Goal: Communication & Community: Answer question/provide support

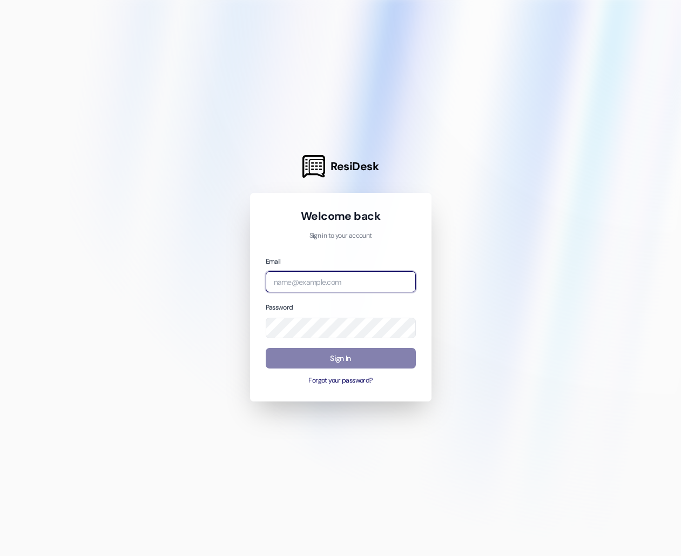
click at [328, 277] on input "email" at bounding box center [341, 281] width 150 height 21
type input "[EMAIL_ADDRESS][DOMAIN_NAME]"
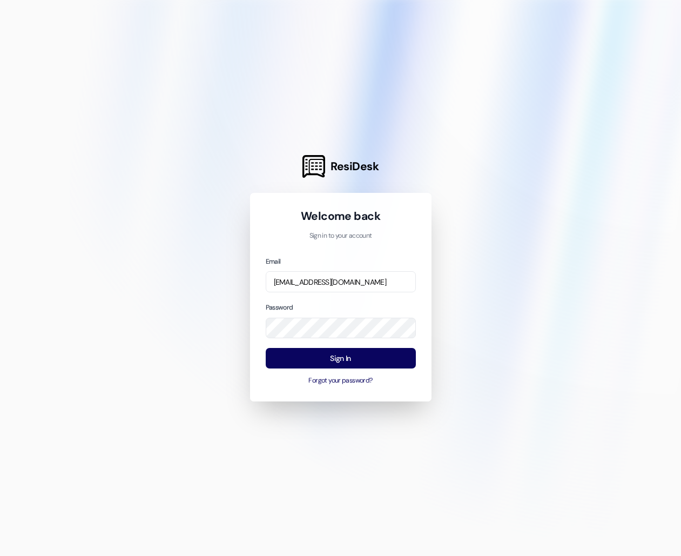
click at [338, 346] on div "Email [EMAIL_ADDRESS][DOMAIN_NAME] Password Sign In Forgot your password?" at bounding box center [341, 321] width 150 height 130
click at [338, 356] on button "Sign In" at bounding box center [341, 358] width 150 height 21
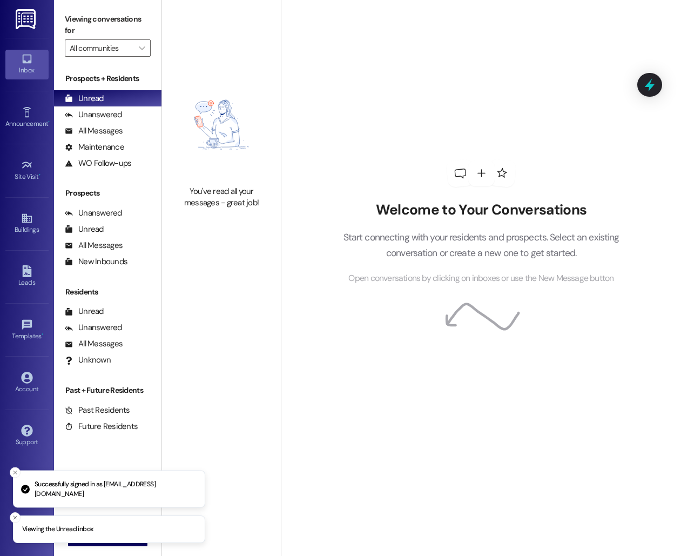
click at [105, 542] on li "Viewing the Unread inbox" at bounding box center [109, 530] width 192 height 28
click at [105, 543] on button " New Message" at bounding box center [108, 537] width 80 height 17
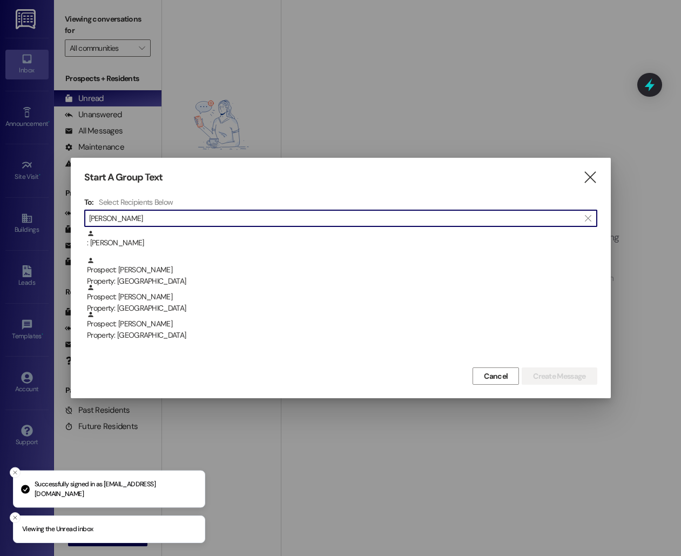
type input "jackie"
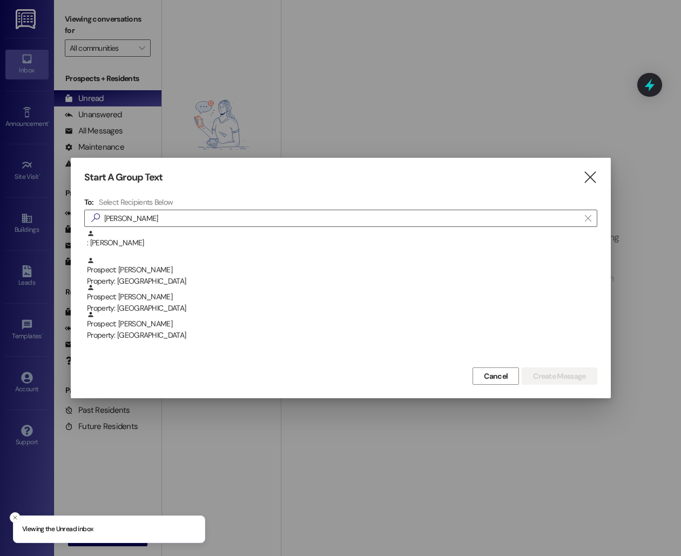
click at [198, 343] on div ": Jacqueline Puccio Prospect: Jackie Carr Property: Beacon Place Northport Pros…" at bounding box center [340, 297] width 513 height 135
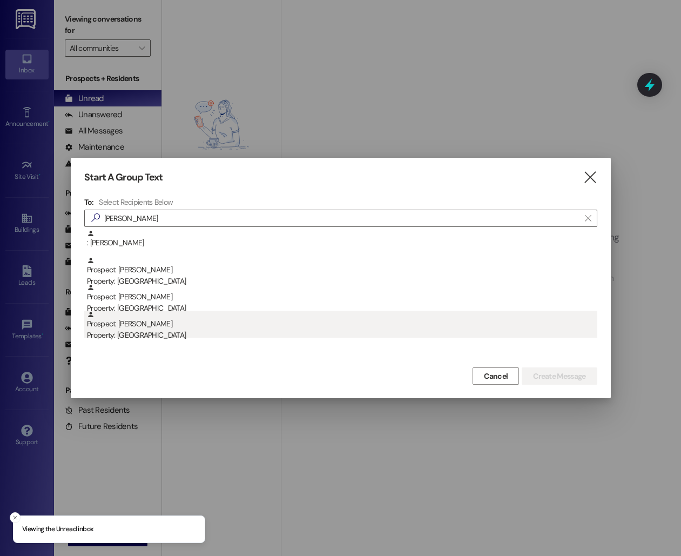
click at [197, 331] on div "Property: [GEOGRAPHIC_DATA]" at bounding box center [342, 335] width 511 height 11
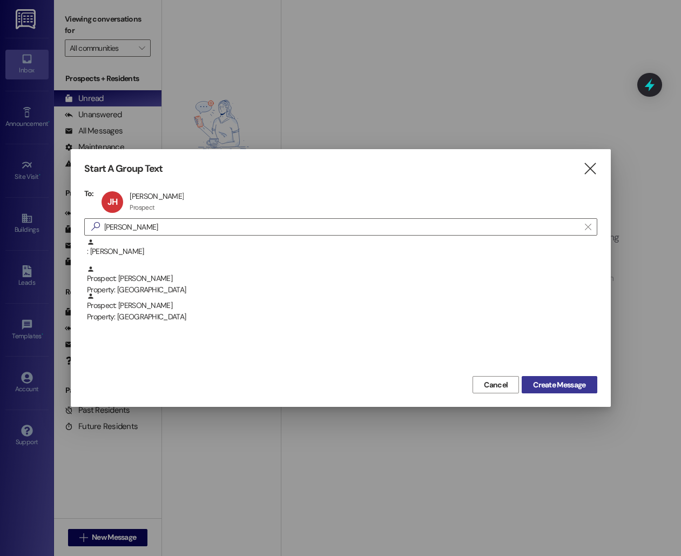
click at [538, 377] on button "Create Message" at bounding box center [559, 384] width 75 height 17
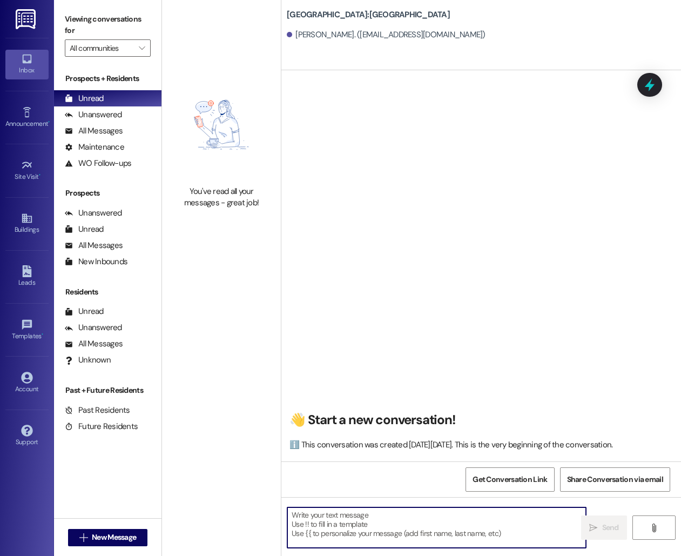
click at [366, 528] on textarea at bounding box center [437, 527] width 299 height 41
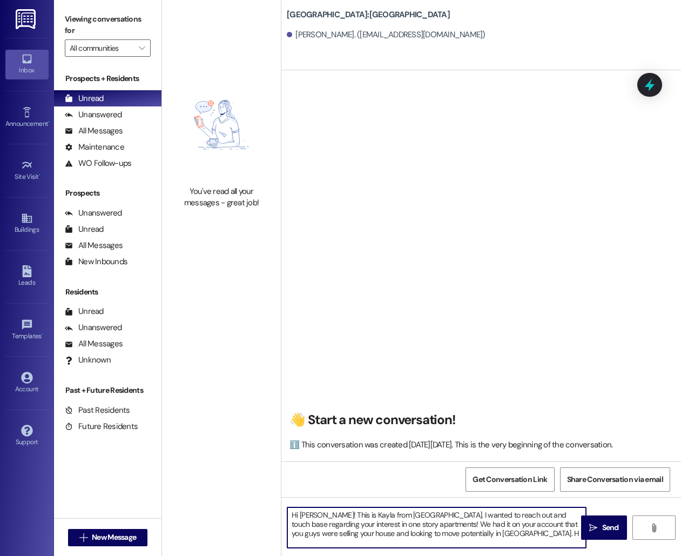
click at [445, 534] on textarea "Hi Jackie! This is Kayla from Beacon Place. I wanted to reach out and touch bas…" at bounding box center [437, 527] width 299 height 41
click at [480, 538] on textarea "Hi Jackie! This is Kayla from Beacon Place. I wanted to reach out and touch bas…" at bounding box center [437, 527] width 299 height 41
drag, startPoint x: 479, startPoint y: 543, endPoint x: 243, endPoint y: 507, distance: 238.2
click at [243, 507] on div "You've read all your messages - great job! Beacon Place Northport: Beacon Place…" at bounding box center [421, 278] width 519 height 556
type textarea "Hi Jackie! This is Kayla from Beacon Place. I wanted to reach out and touch bas…"
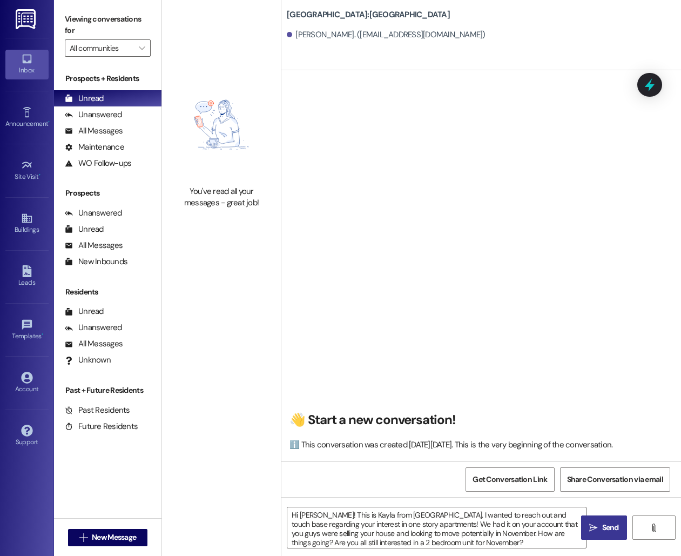
click at [606, 527] on span "Send" at bounding box center [611, 527] width 17 height 11
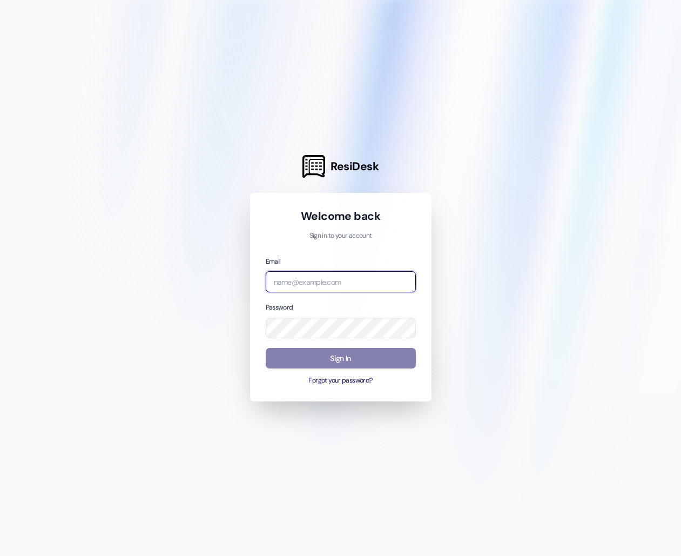
click at [297, 285] on input "email" at bounding box center [341, 281] width 150 height 21
type input "[EMAIL_ADDRESS][DOMAIN_NAME]"
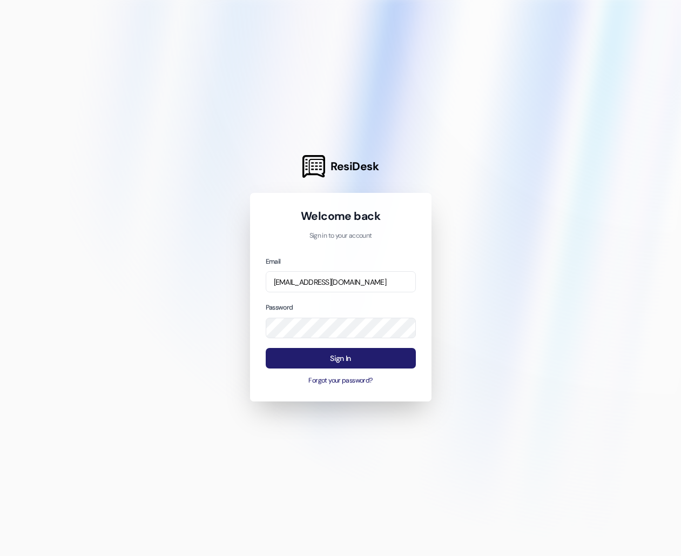
click at [344, 366] on button "Sign In" at bounding box center [341, 358] width 150 height 21
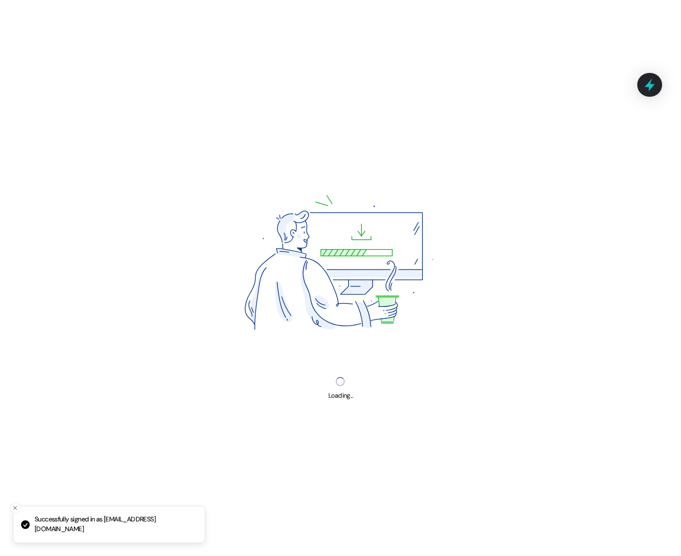
click at [343, 353] on div "Loading..." at bounding box center [340, 278] width 681 height 556
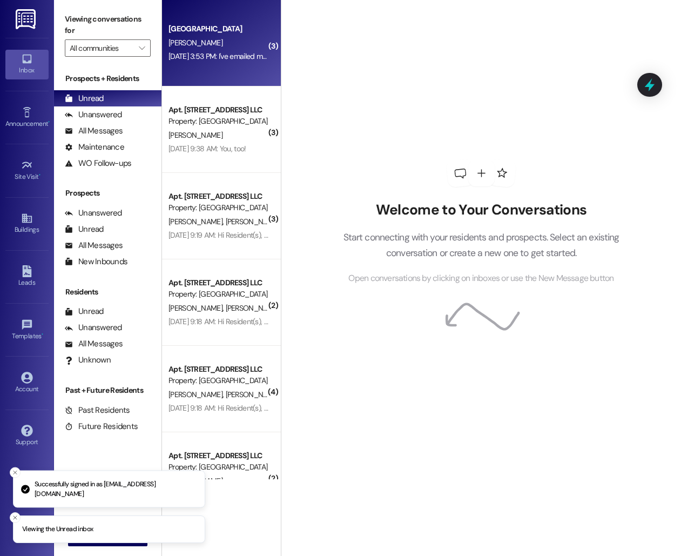
click at [210, 41] on div "[PERSON_NAME]" at bounding box center [219, 43] width 102 height 14
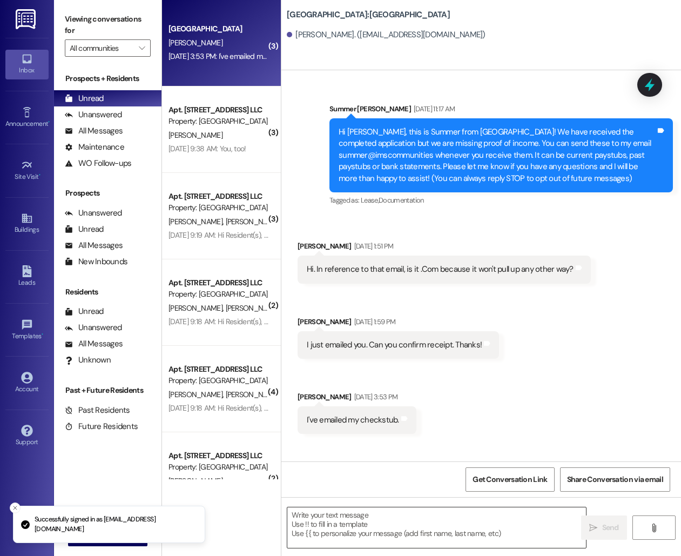
click at [368, 537] on textarea at bounding box center [437, 527] width 299 height 41
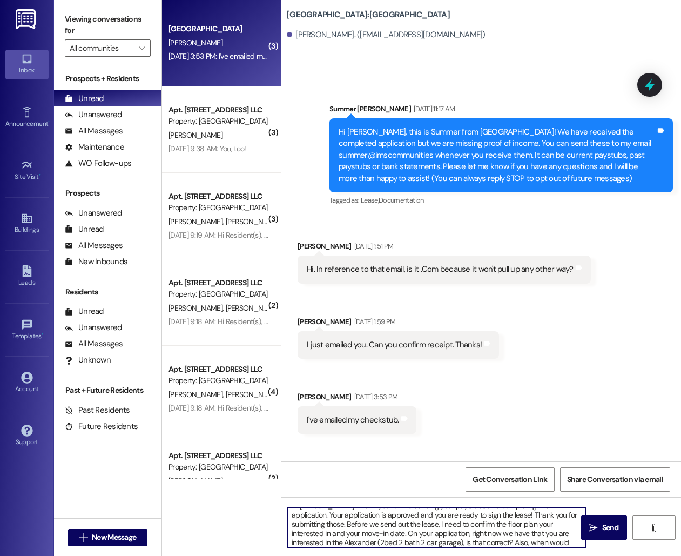
scroll to position [18, 0]
type textarea "Hi [PERSON_NAME]! Thank you for the sending your paystubs and completing the ap…"
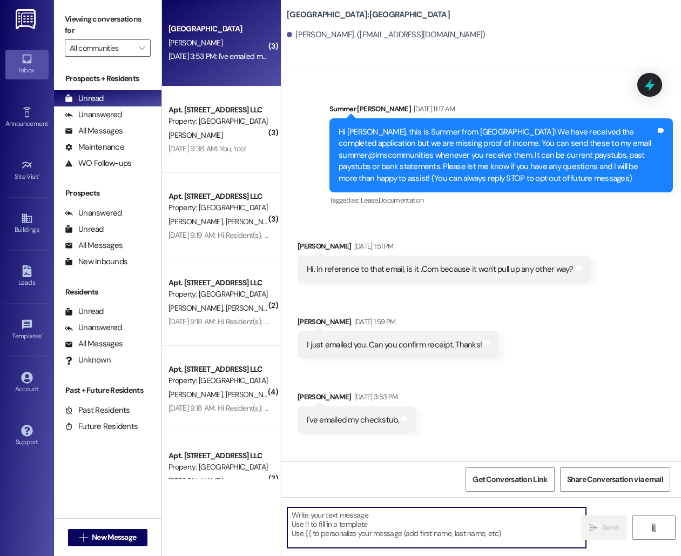
scroll to position [0, 0]
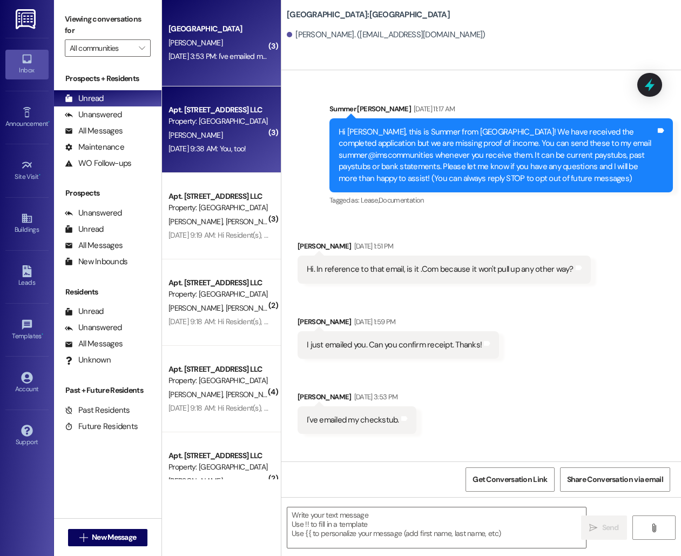
click at [207, 146] on div "[DATE] 9:38 AM: You, too! [DATE] 9:38 AM: You, too!" at bounding box center [208, 149] width 78 height 10
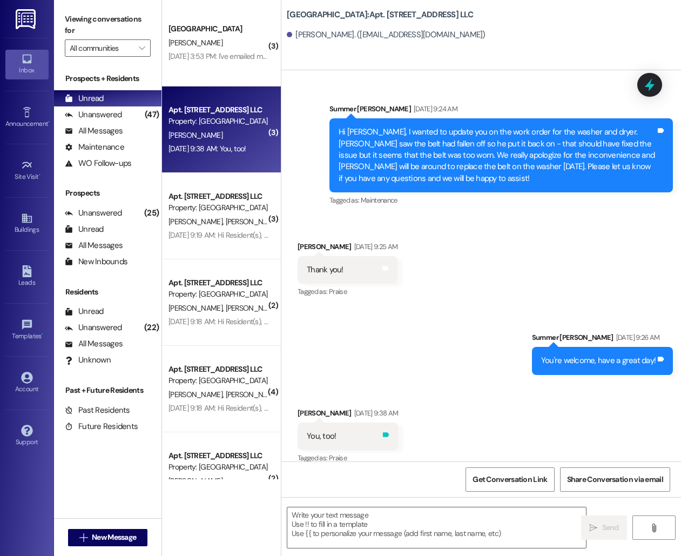
scroll to position [25511, 0]
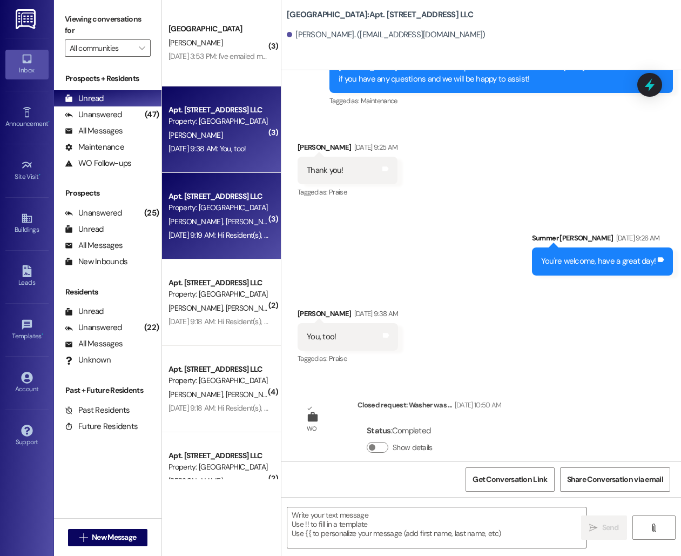
click at [201, 205] on div "Property: [GEOGRAPHIC_DATA]" at bounding box center [219, 207] width 100 height 11
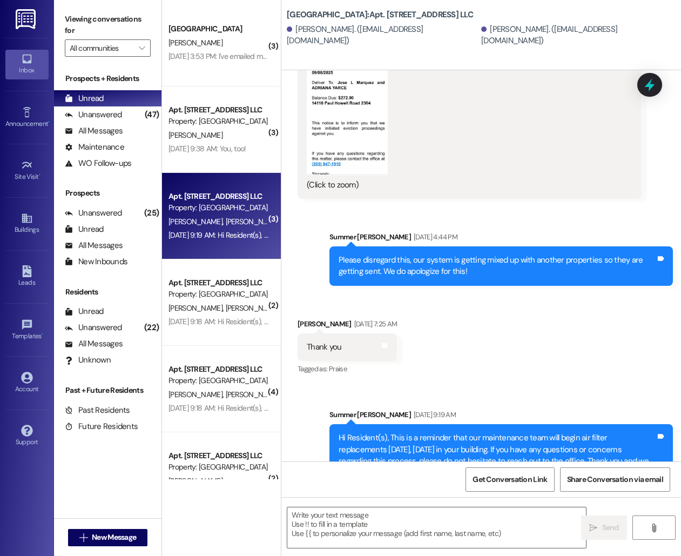
scroll to position [12963, 0]
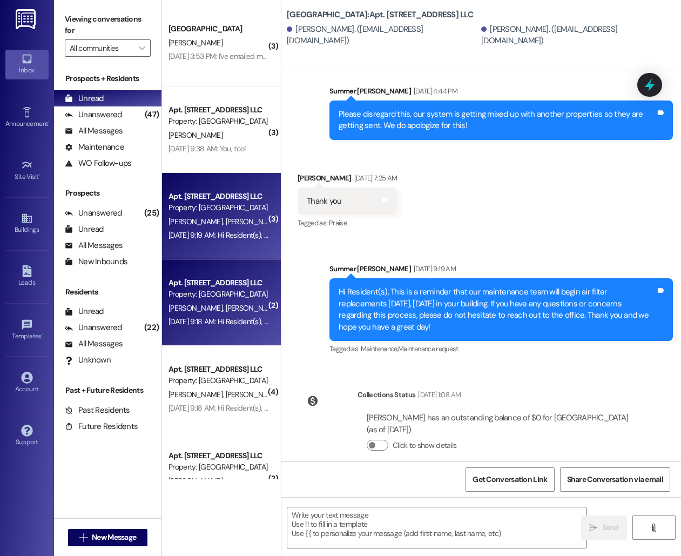
click at [226, 304] on span "[PERSON_NAME]" at bounding box center [253, 308] width 54 height 10
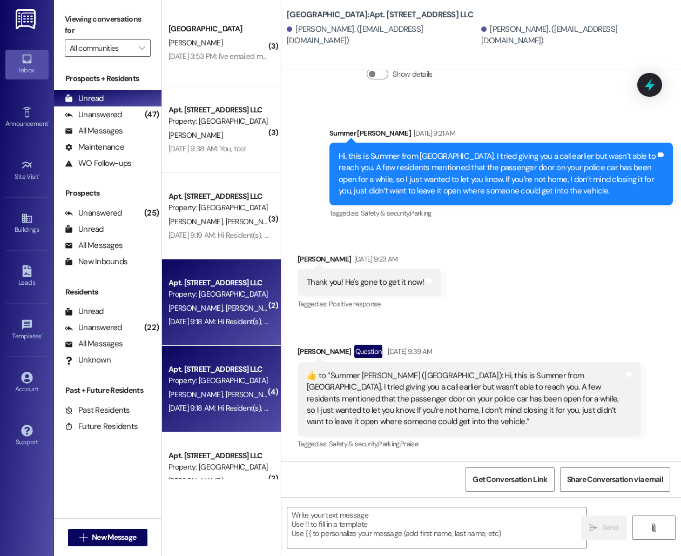
scroll to position [13380, 0]
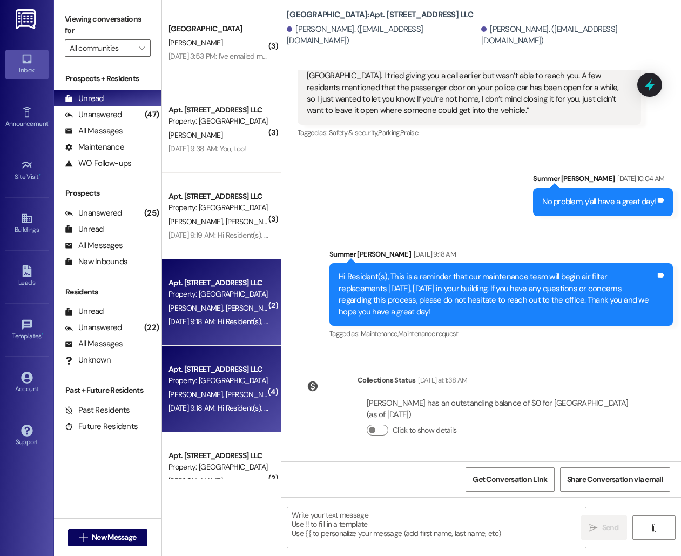
click at [225, 399] on div "[PERSON_NAME] [PERSON_NAME]" at bounding box center [219, 395] width 102 height 14
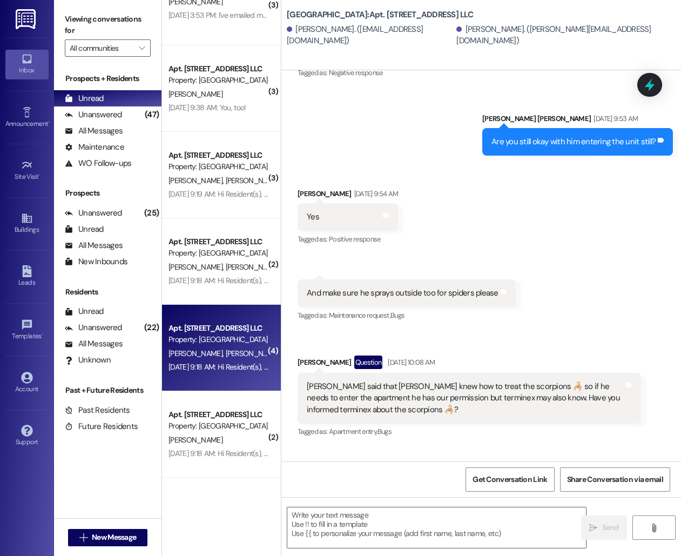
scroll to position [2648, 0]
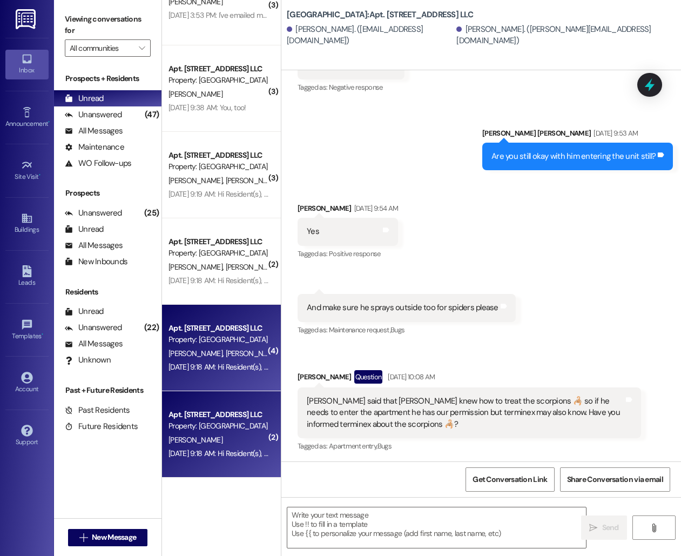
click at [225, 401] on div "Apt. [STREET_ADDRESS] LLC Property: [GEOGRAPHIC_DATA] [PERSON_NAME] [DATE] 9:18…" at bounding box center [221, 434] width 119 height 86
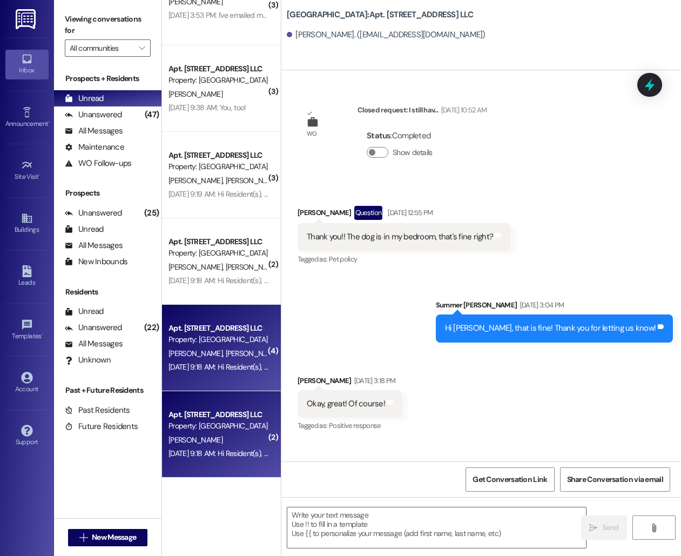
click at [216, 358] on div "[PERSON_NAME] [PERSON_NAME]" at bounding box center [219, 354] width 102 height 14
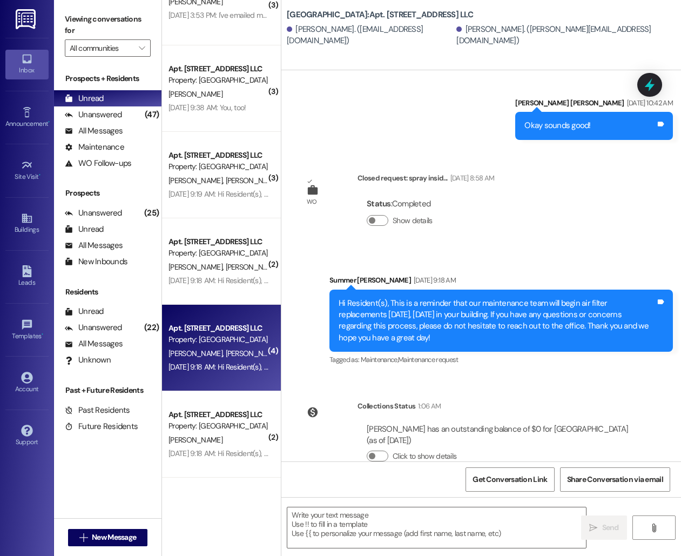
scroll to position [3063, 0]
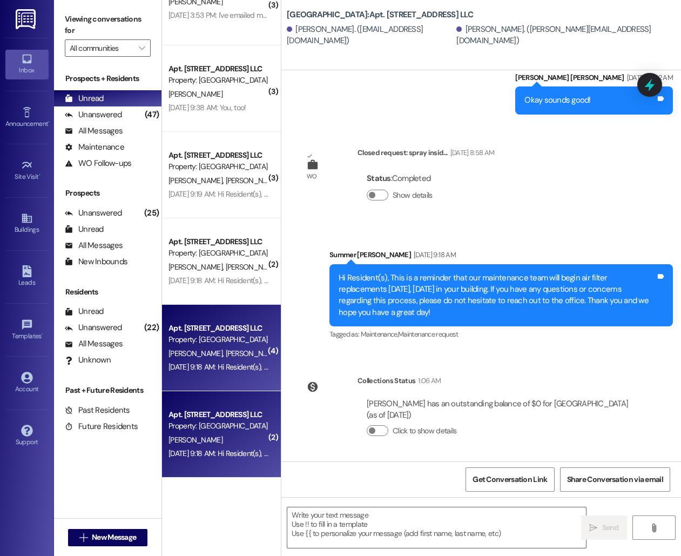
click at [218, 427] on div "Property: [GEOGRAPHIC_DATA]" at bounding box center [219, 425] width 100 height 11
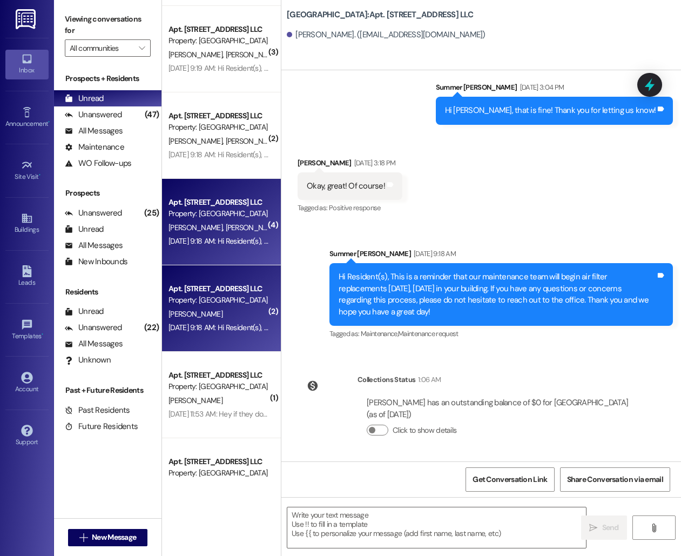
scroll to position [168, 0]
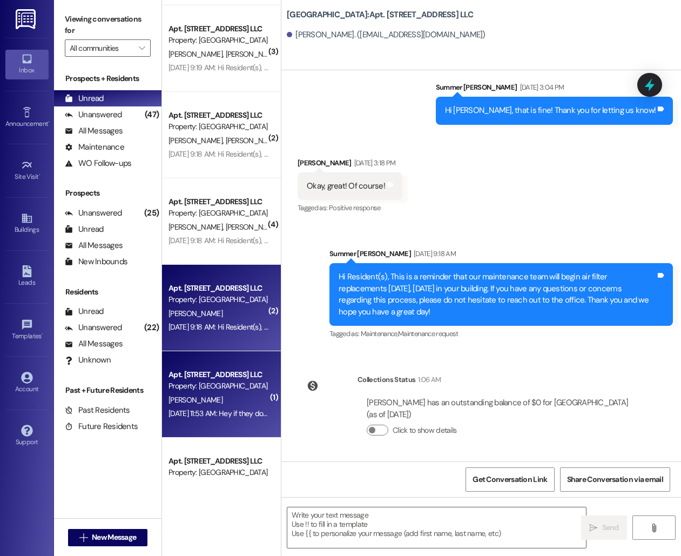
click at [207, 393] on div "[PERSON_NAME]" at bounding box center [219, 400] width 102 height 14
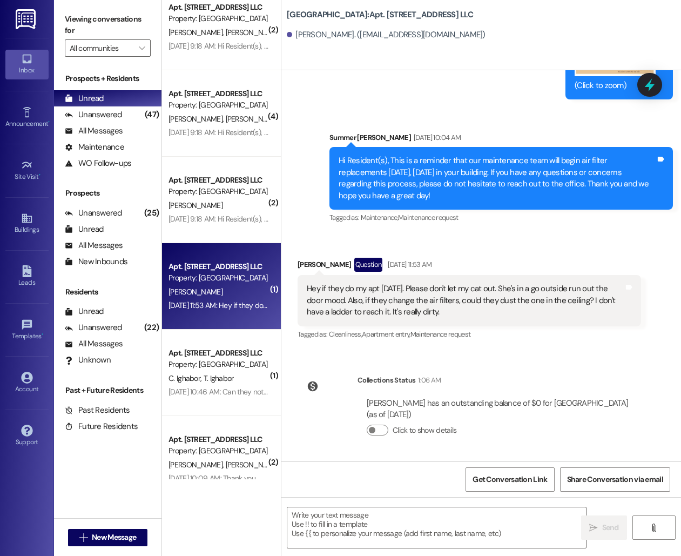
scroll to position [344, 0]
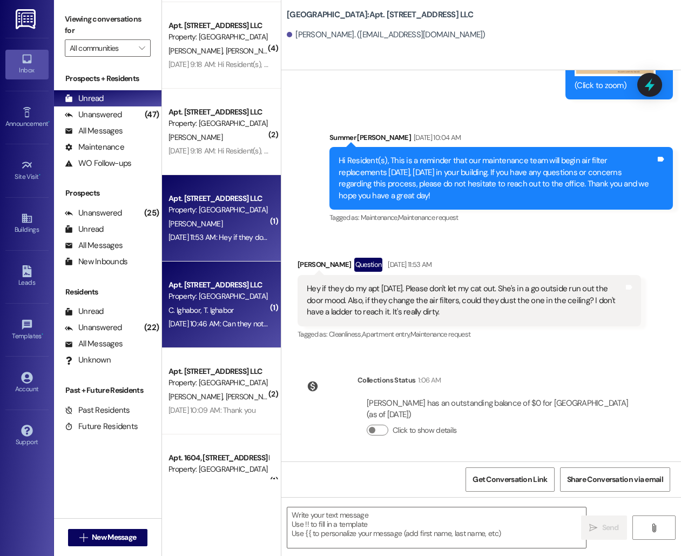
click at [207, 333] on div "Apt. [STREET_ADDRESS] LLC Property: [GEOGRAPHIC_DATA][PERSON_NAME] [DATE] 10:46…" at bounding box center [221, 305] width 119 height 86
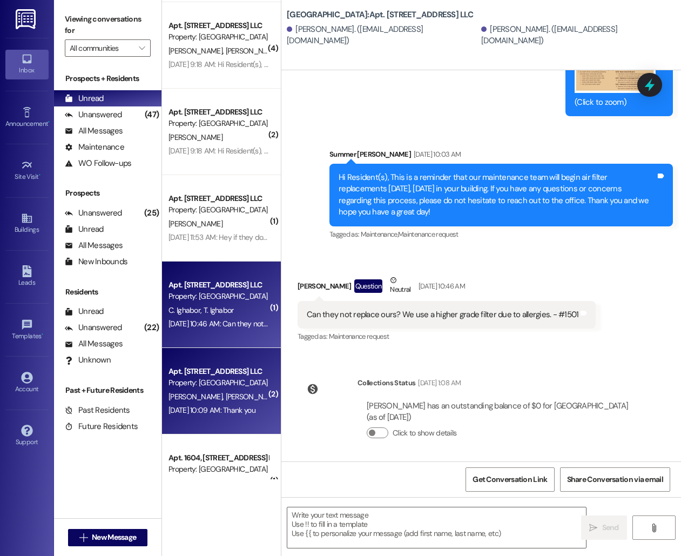
scroll to position [449, 0]
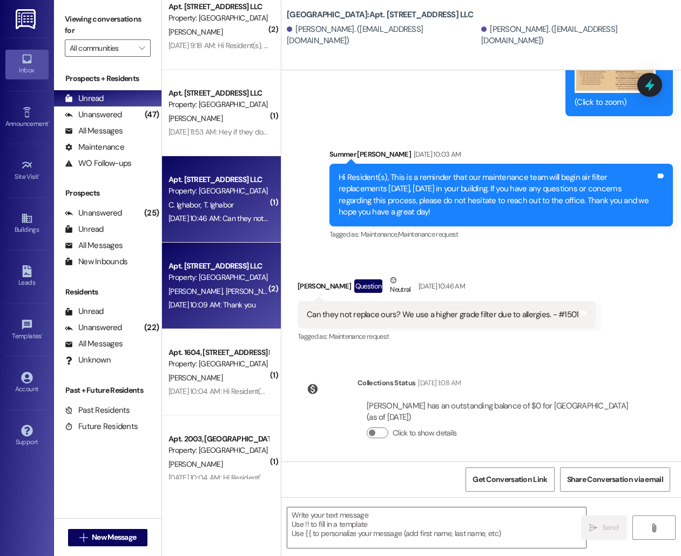
click at [218, 258] on div "Apt. [STREET_ADDRESS] LLC Property: [GEOGRAPHIC_DATA] [PERSON_NAME] [PERSON_NAM…" at bounding box center [221, 286] width 119 height 86
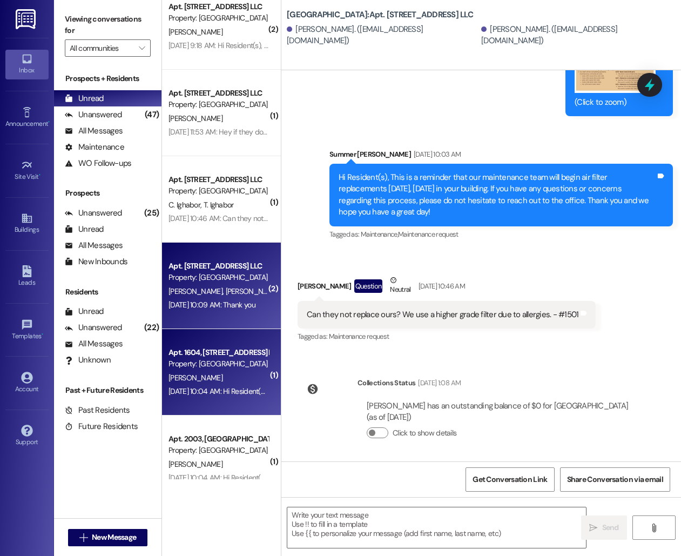
scroll to position [905, 0]
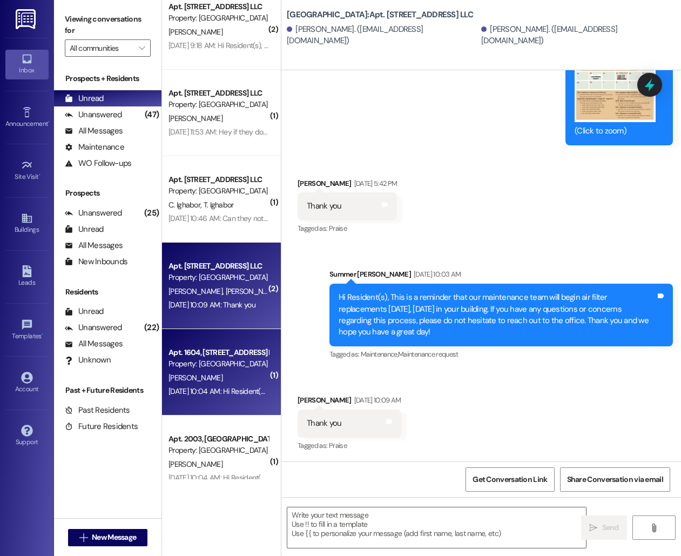
click at [198, 383] on div "[PERSON_NAME]" at bounding box center [219, 378] width 102 height 14
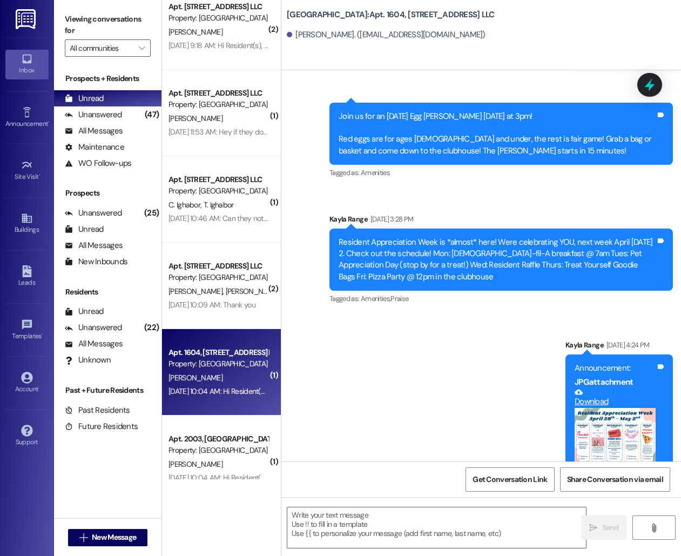
scroll to position [8927, 0]
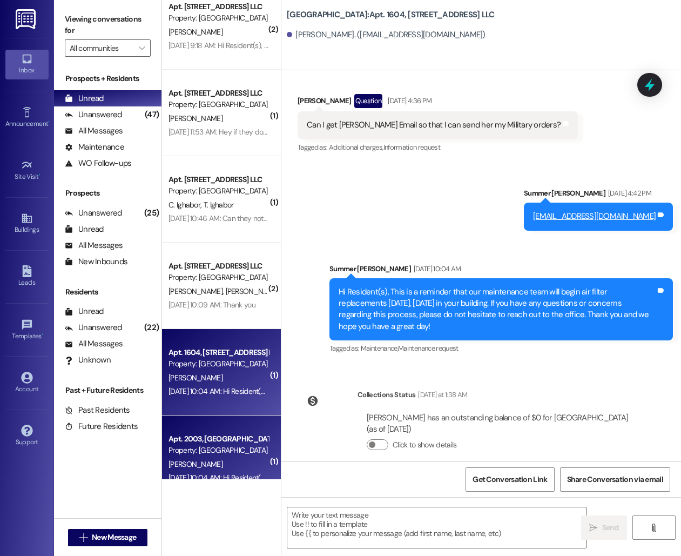
click at [210, 452] on div "Property: [GEOGRAPHIC_DATA]" at bounding box center [219, 450] width 100 height 11
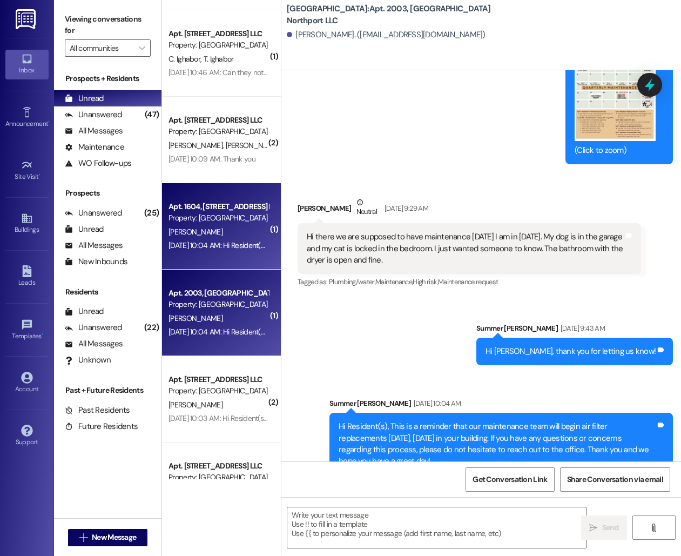
scroll to position [596, 0]
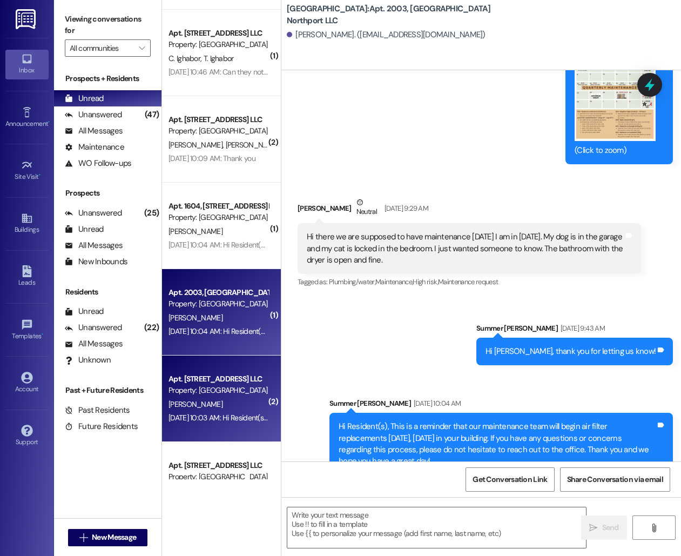
click at [244, 399] on div "[PERSON_NAME]" at bounding box center [219, 405] width 102 height 14
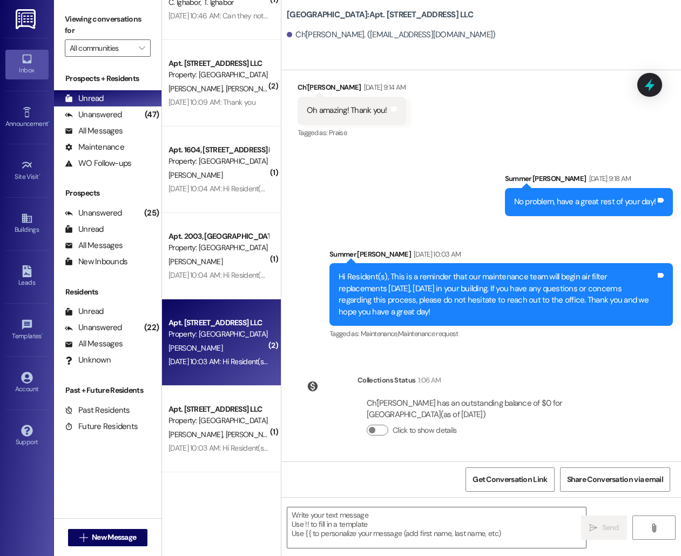
scroll to position [653, 0]
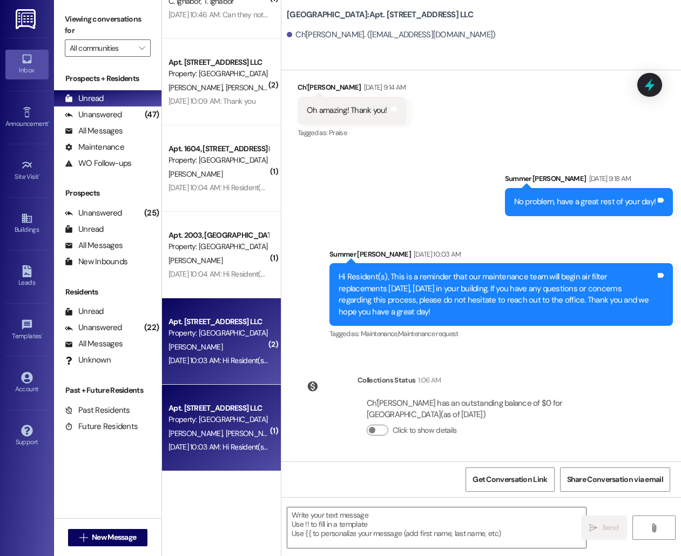
click at [215, 450] on div "[DATE] 10:03 AM: Hi Resident(s), This is a reminder that our maintenance team w…" at bounding box center [635, 447] width 932 height 10
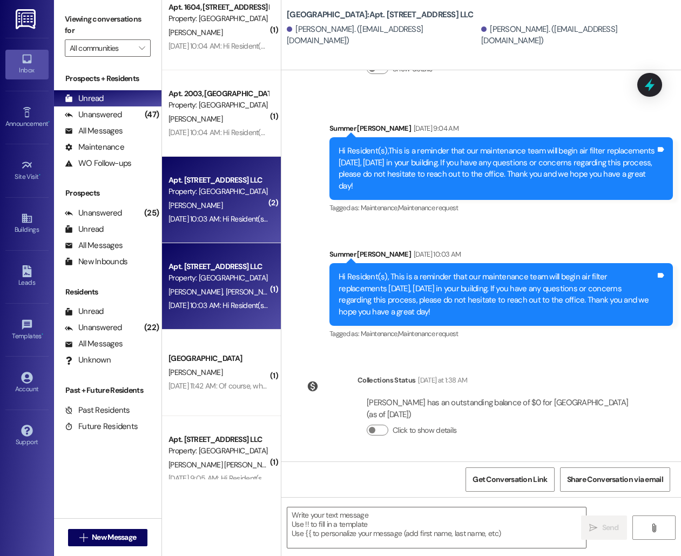
scroll to position [803, 0]
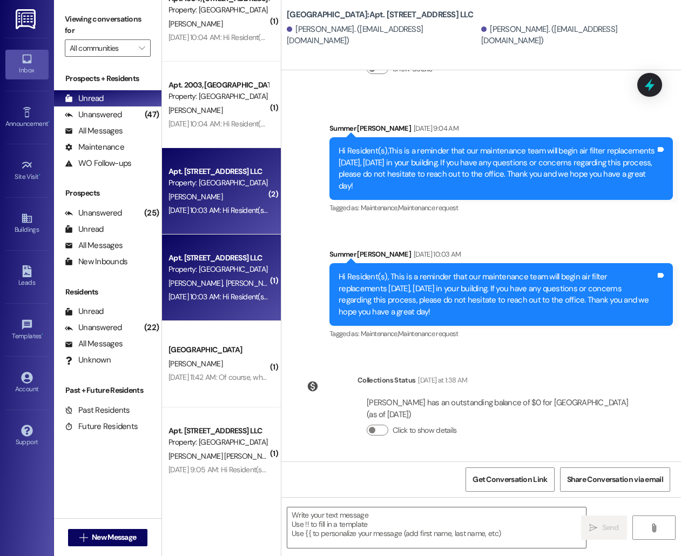
click at [219, 376] on div "( 1 ) Apt. [STREET_ADDRESS] LLC Property: [GEOGRAPHIC_DATA][PERSON_NAME] [DATE]…" at bounding box center [221, 239] width 119 height 479
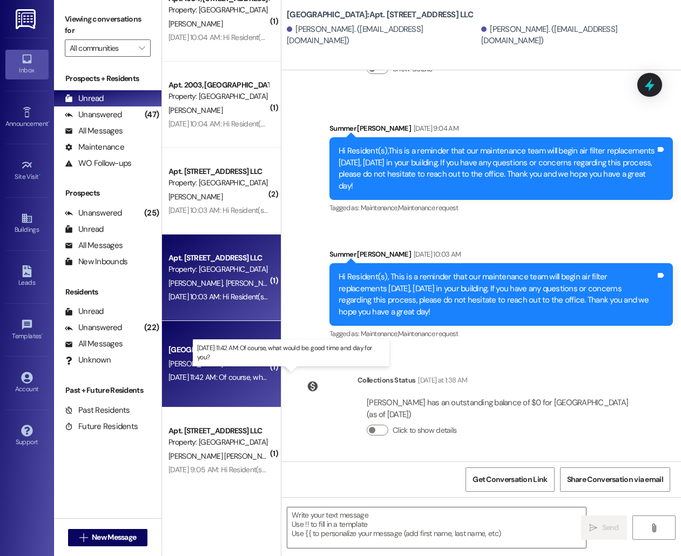
click at [222, 376] on div "[DATE] 11:42 AM: Of course, what would be. good time and day for you? [DATE] 11…" at bounding box center [280, 377] width 222 height 10
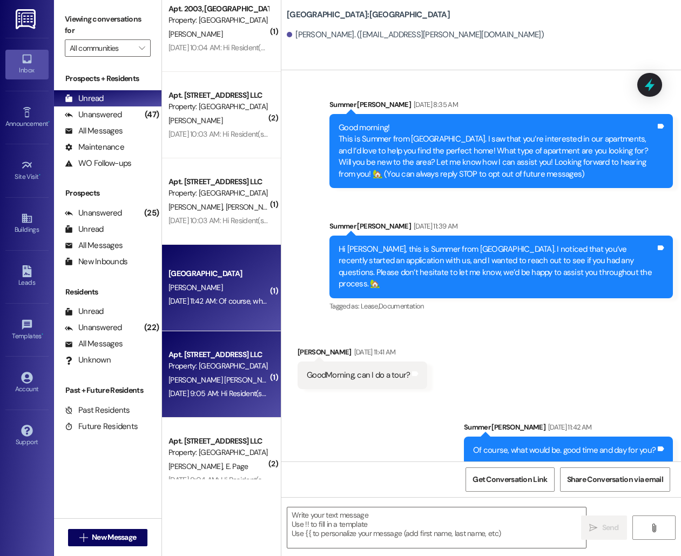
scroll to position [880, 0]
click at [222, 394] on div "[DATE] 9:05 AM: Hi Resident(s),This is a reminder that our maintenance team wil…" at bounding box center [632, 392] width 927 height 10
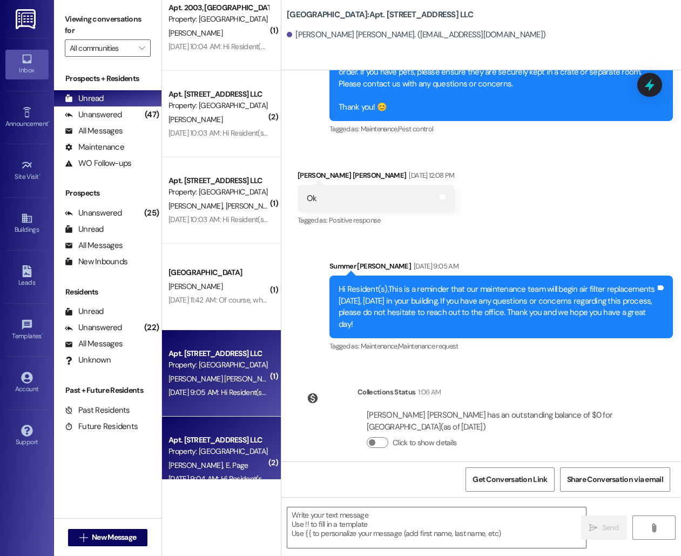
scroll to position [964, 0]
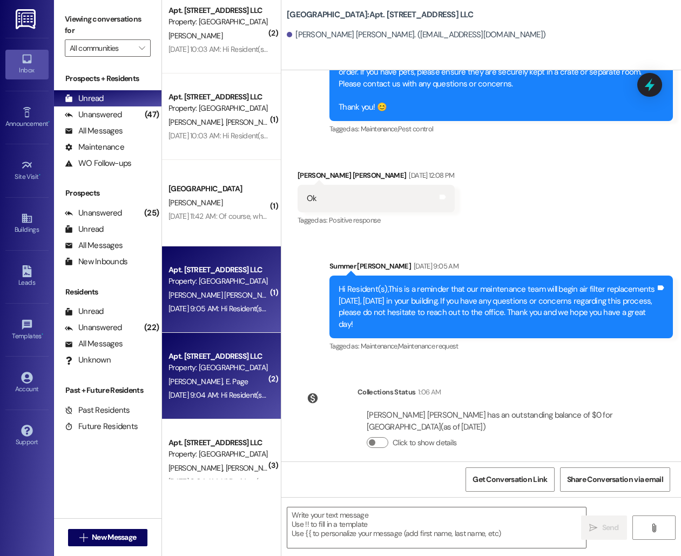
click at [226, 379] on span "E. Page" at bounding box center [237, 382] width 23 height 10
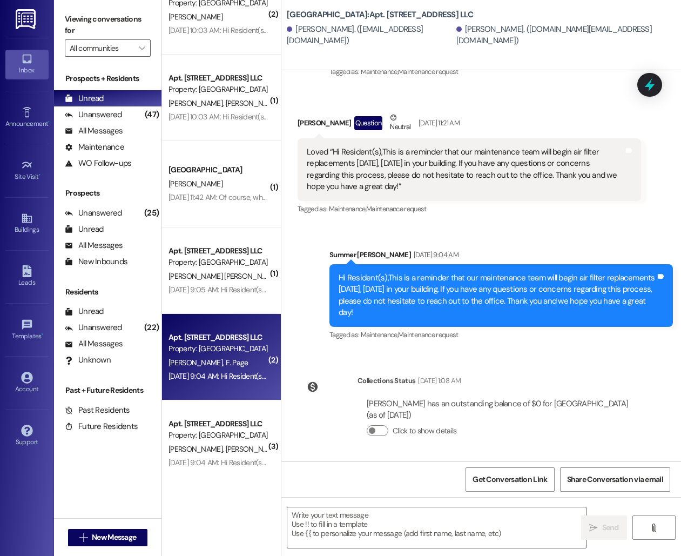
scroll to position [1025, 0]
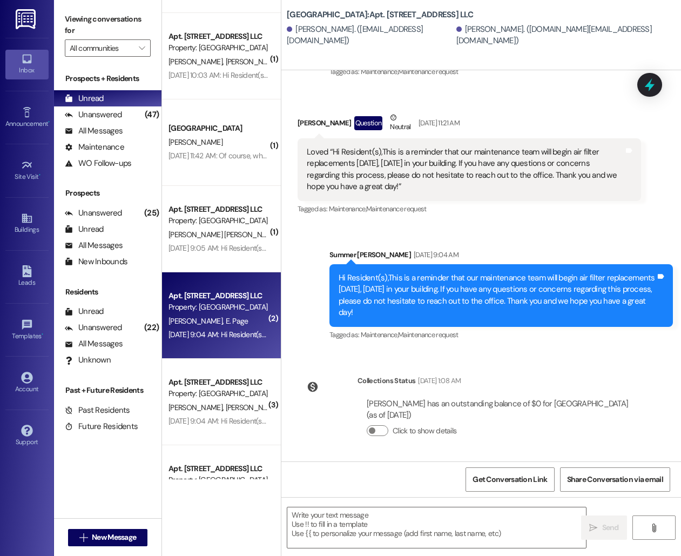
click at [212, 380] on div "Apt. [STREET_ADDRESS] LLC" at bounding box center [219, 382] width 100 height 11
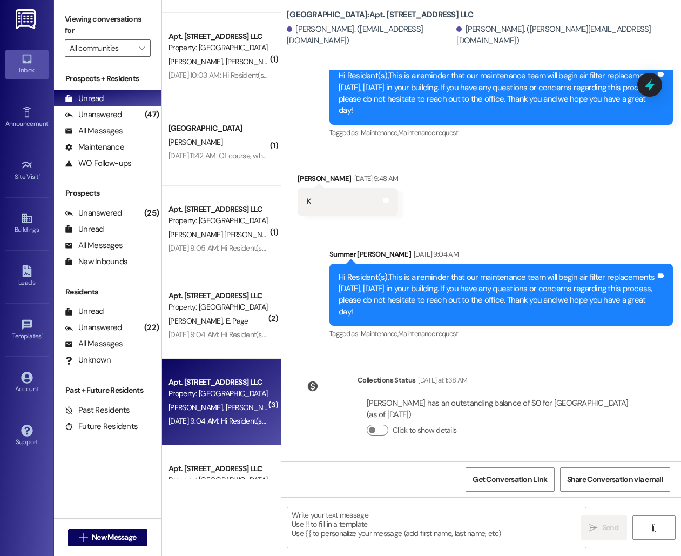
scroll to position [1150, 0]
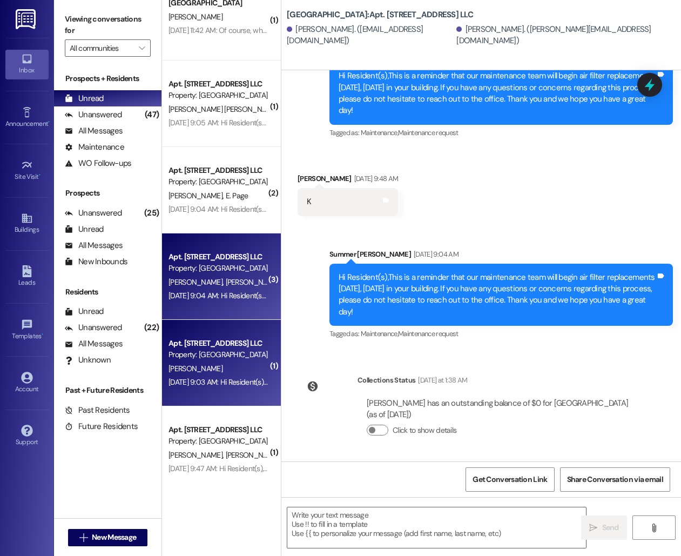
click at [206, 382] on div "[DATE] 9:03 AM: Hi Resident(s),This is a reminder that our maintenance team wil…" at bounding box center [632, 382] width 927 height 10
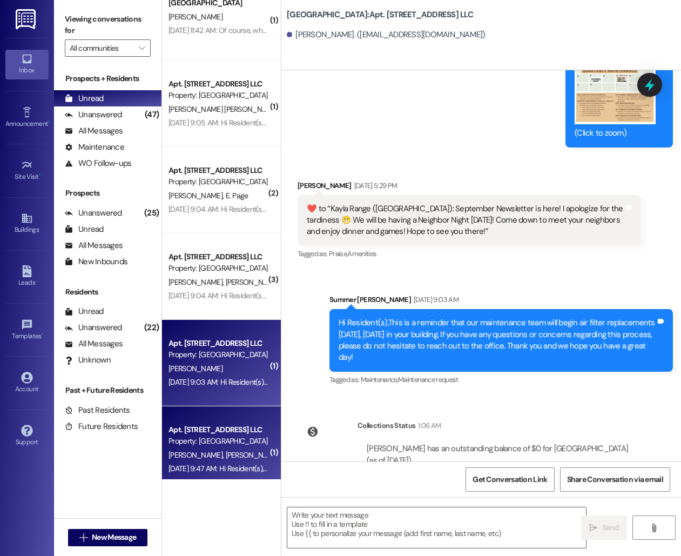
click at [230, 447] on div "Apt. [STREET_ADDRESS] LLC Property: [GEOGRAPHIC_DATA]" at bounding box center [219, 435] width 102 height 25
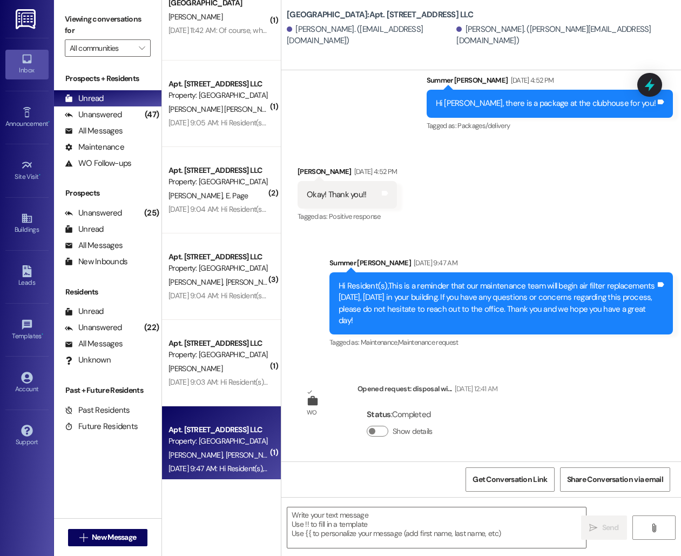
scroll to position [2373, 0]
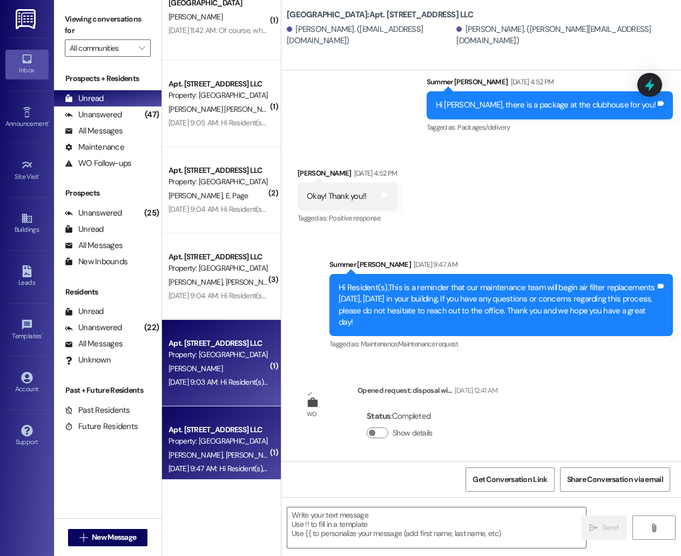
click at [215, 347] on div "Apt. [STREET_ADDRESS] LLC" at bounding box center [219, 343] width 100 height 11
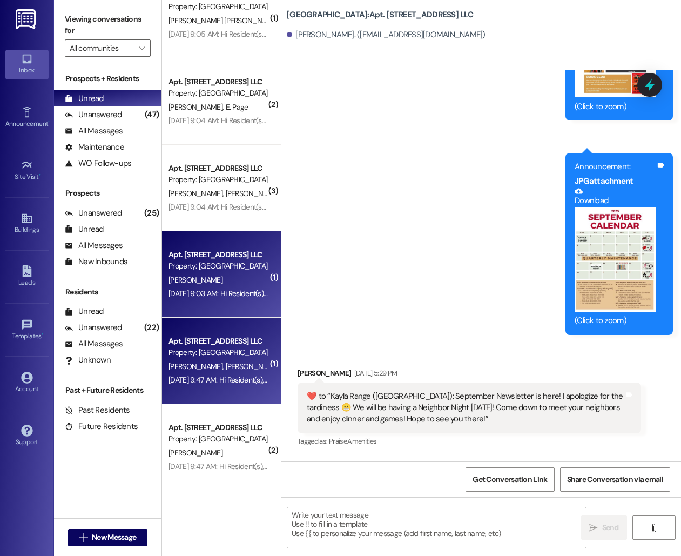
scroll to position [1261, 0]
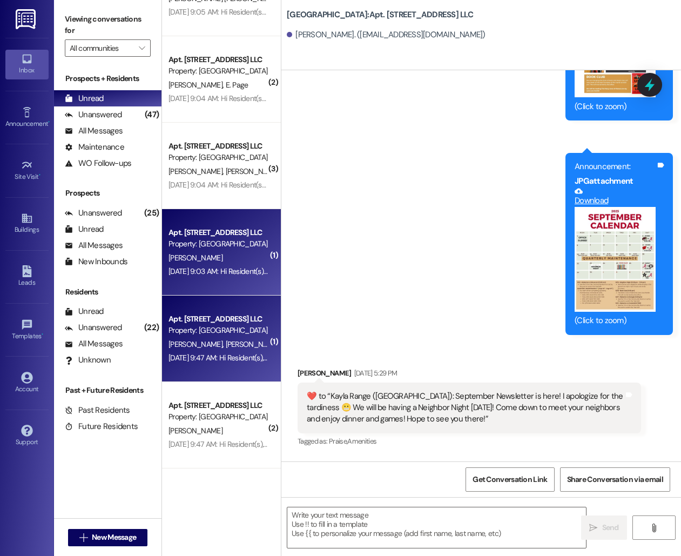
click at [226, 345] on span "[PERSON_NAME]" at bounding box center [253, 344] width 54 height 10
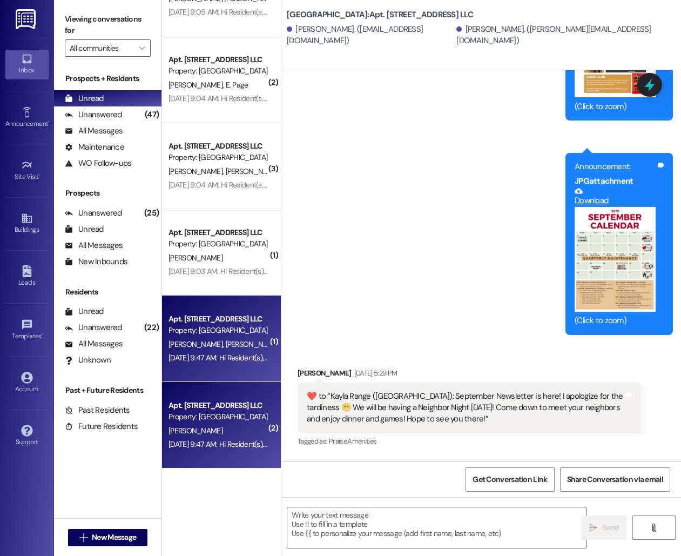
scroll to position [2373, 0]
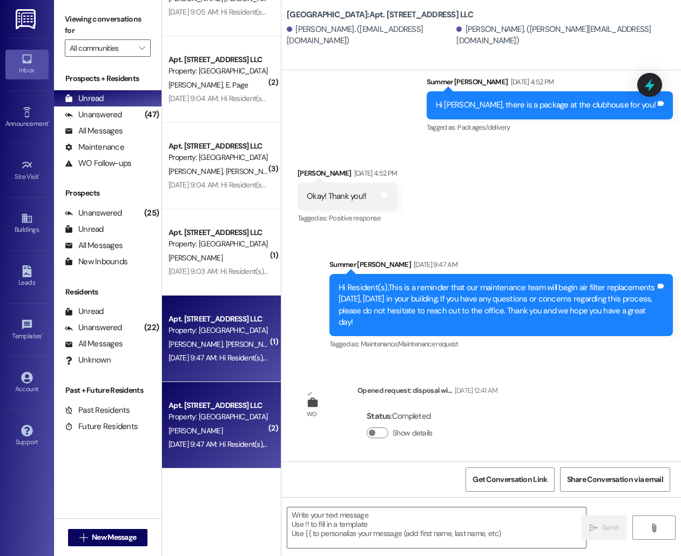
click at [214, 423] on div "Apt. [STREET_ADDRESS] LLC Property: [GEOGRAPHIC_DATA]" at bounding box center [219, 411] width 102 height 25
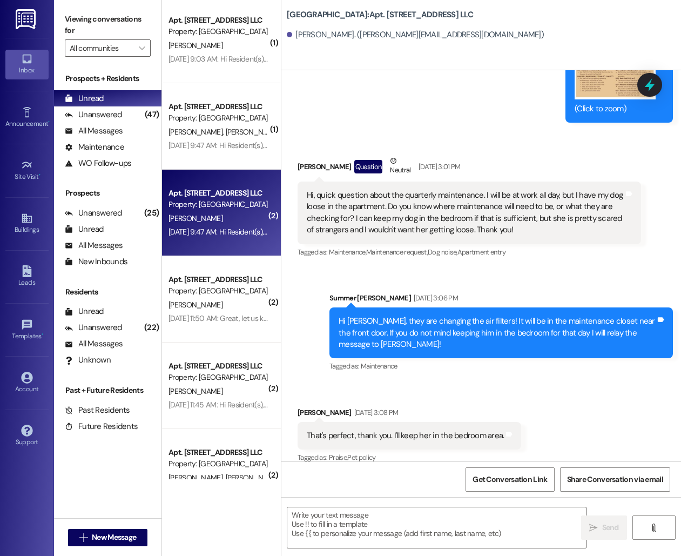
scroll to position [1476, 0]
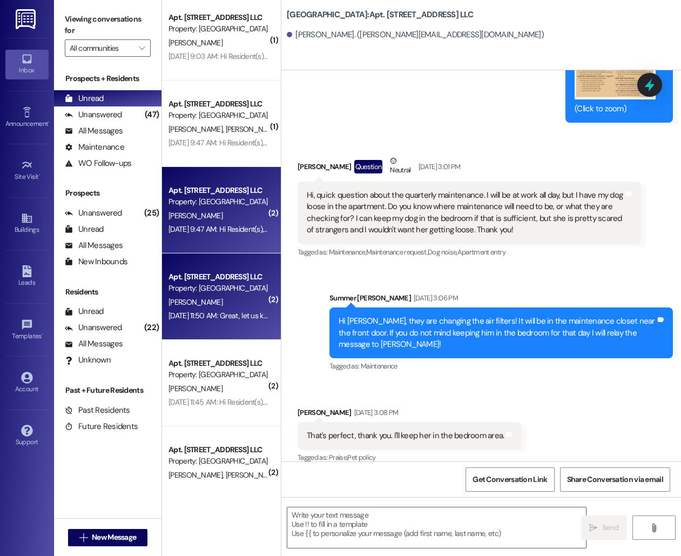
click at [214, 306] on div "[PERSON_NAME]" at bounding box center [219, 303] width 102 height 14
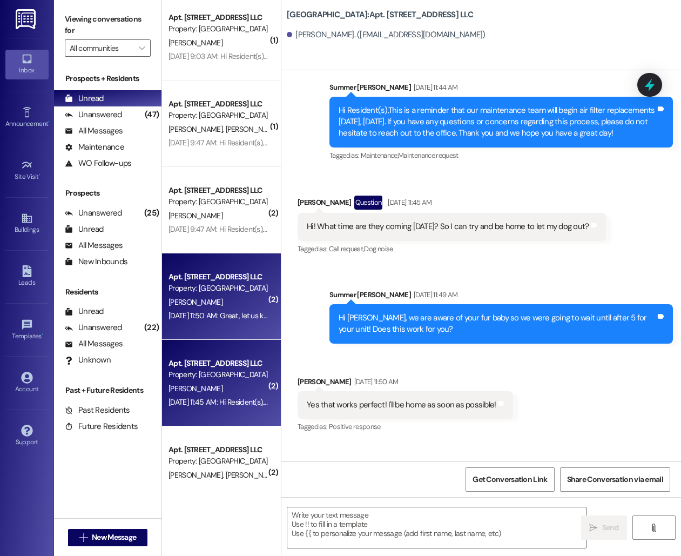
scroll to position [8541, 0]
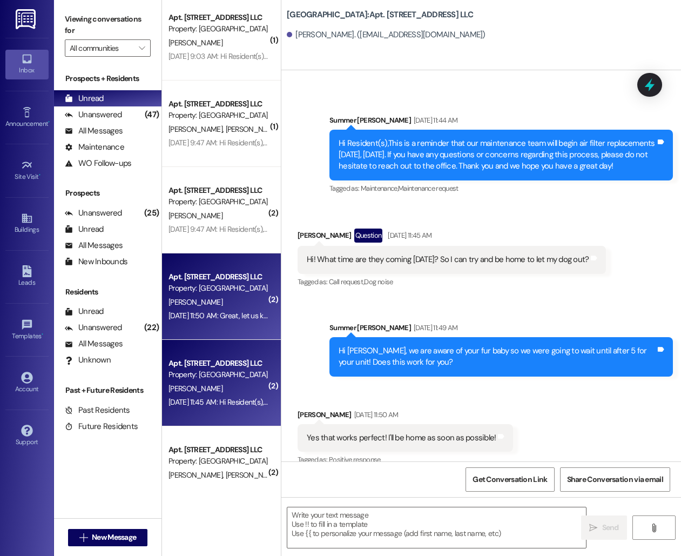
click at [217, 380] on div "Property: [GEOGRAPHIC_DATA]" at bounding box center [219, 374] width 100 height 11
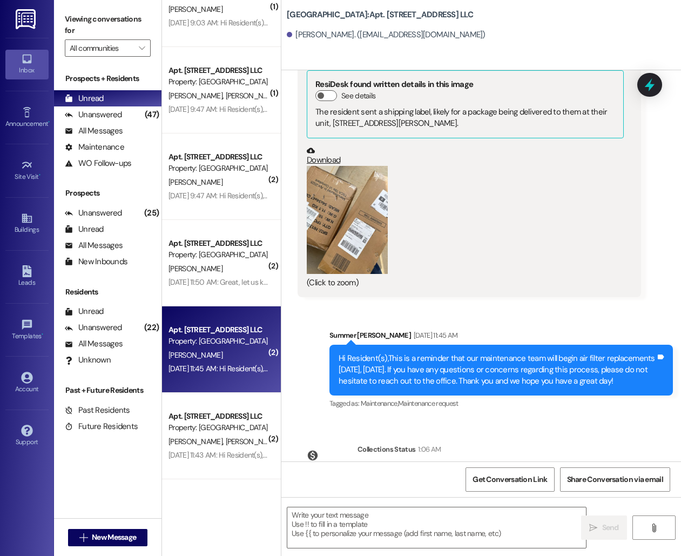
scroll to position [34594, 0]
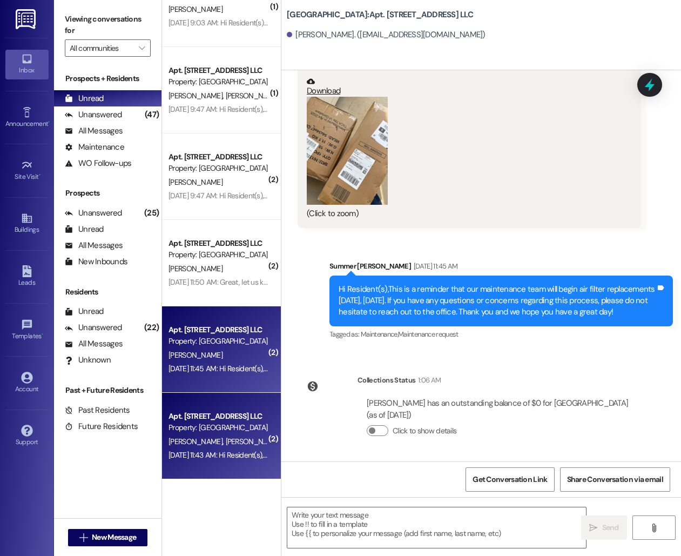
click at [225, 446] on div "[PERSON_NAME] [PERSON_NAME]" at bounding box center [219, 442] width 102 height 14
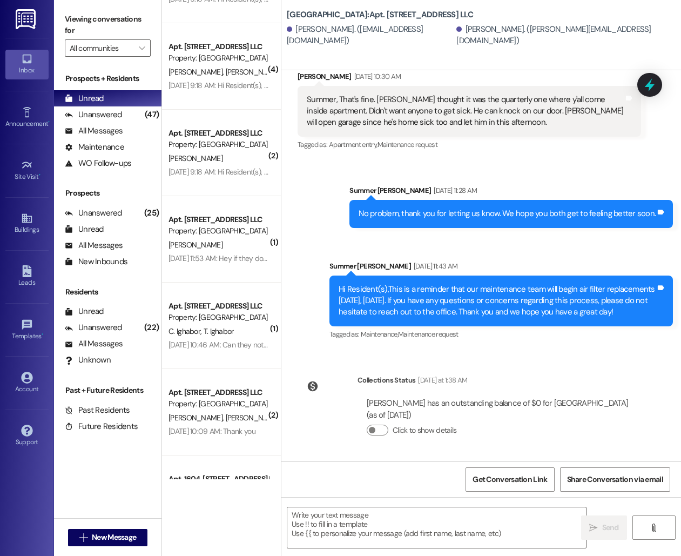
scroll to position [0, 0]
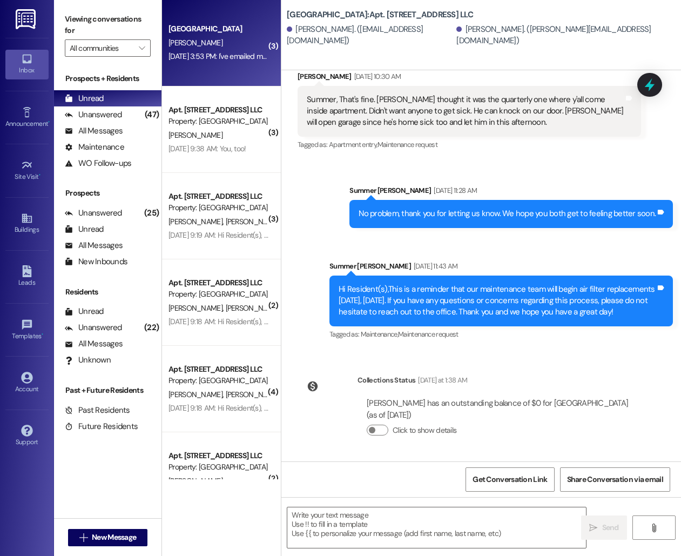
click at [192, 75] on div "[GEOGRAPHIC_DATA][PERSON_NAME] [DATE] 3:53 PM: I've emailed my checkstub. [DATE…" at bounding box center [221, 43] width 119 height 86
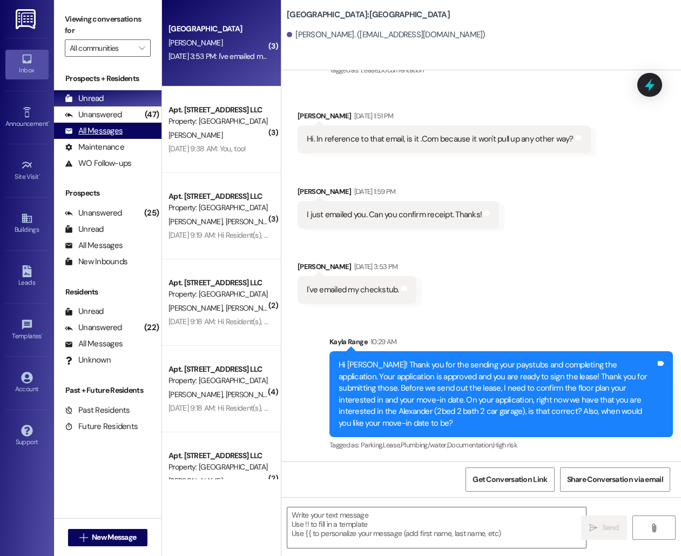
click at [128, 123] on div "All Messages (undefined)" at bounding box center [108, 131] width 108 height 16
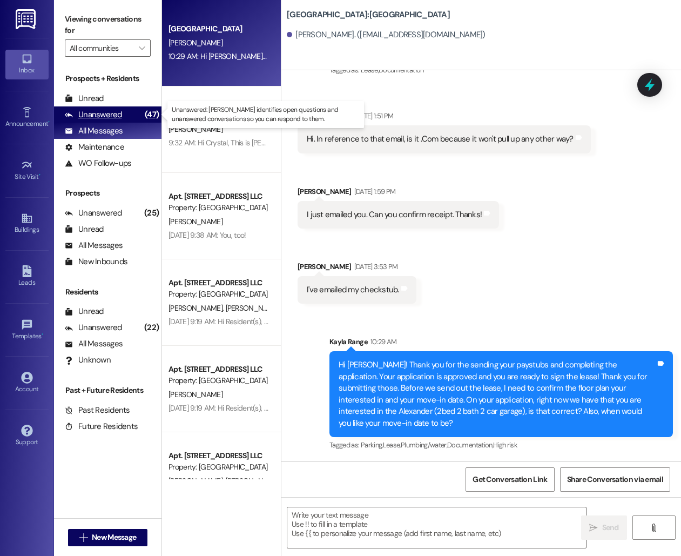
click at [125, 113] on div "Unanswered (47)" at bounding box center [108, 114] width 108 height 16
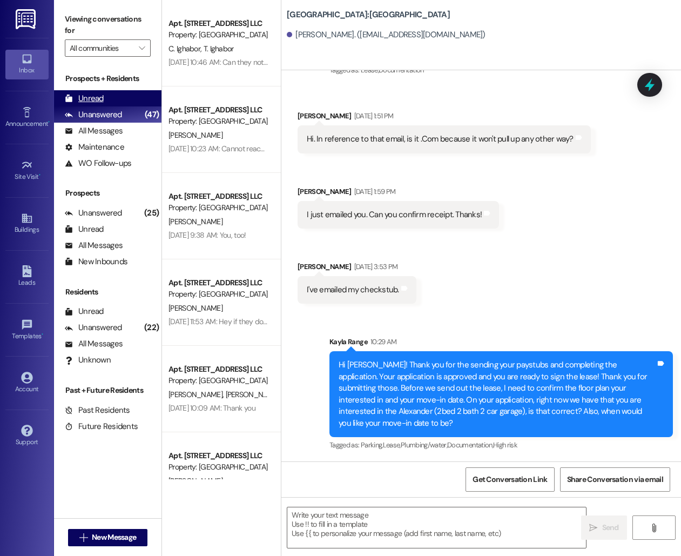
click at [118, 98] on div "Unread (0)" at bounding box center [108, 98] width 108 height 16
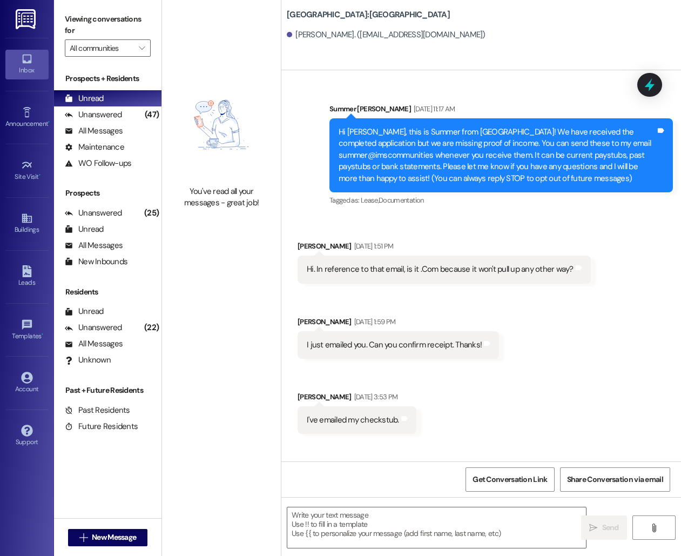
scroll to position [130, 0]
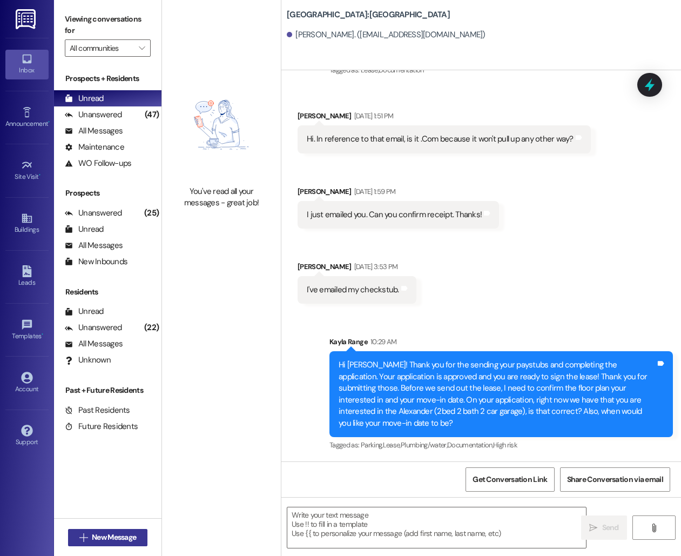
click at [95, 537] on span "New Message" at bounding box center [114, 537] width 44 height 11
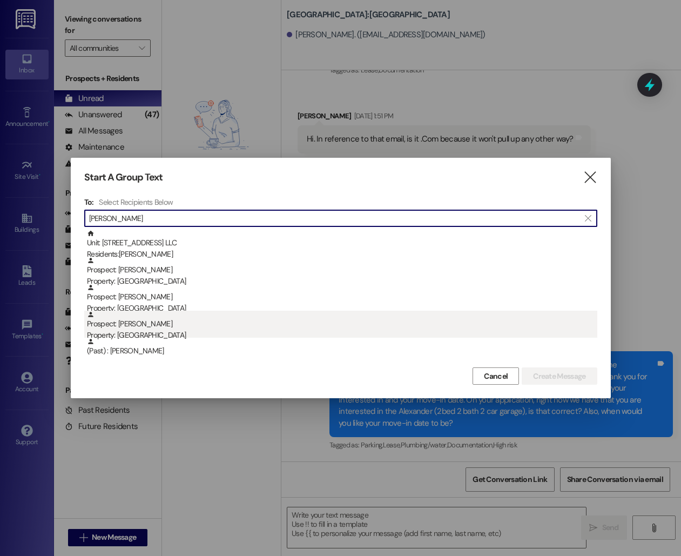
type input "[PERSON_NAME]"
click at [151, 325] on div "Prospect: [PERSON_NAME] Property: [GEOGRAPHIC_DATA]" at bounding box center [342, 326] width 511 height 31
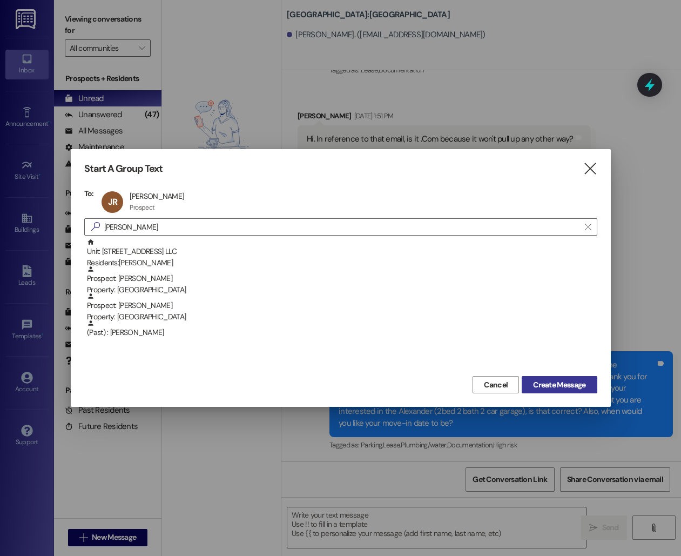
click at [542, 387] on span "Create Message" at bounding box center [559, 384] width 52 height 11
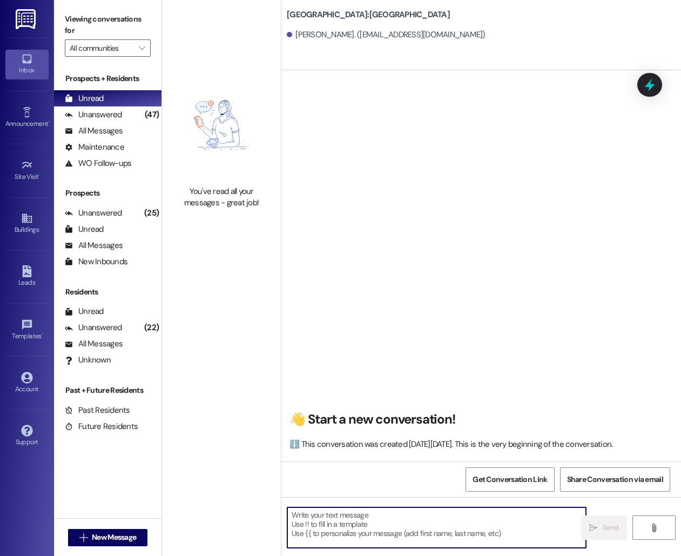
scroll to position [0, 0]
click at [374, 525] on textarea at bounding box center [437, 527] width 299 height 41
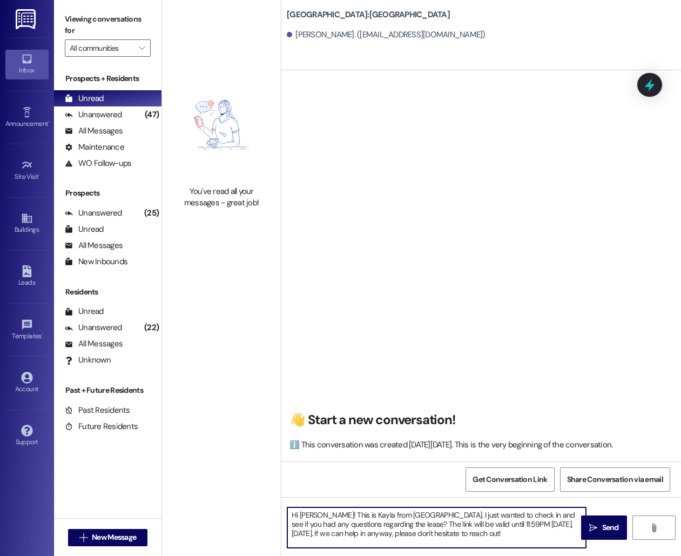
type textarea "Hi [PERSON_NAME]! This is Kayla from [GEOGRAPHIC_DATA]. I just wanted to check …"
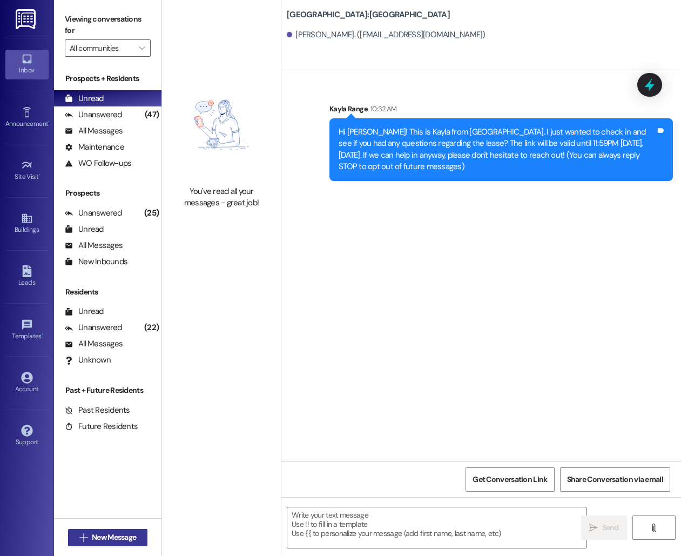
click at [98, 540] on span "New Message" at bounding box center [114, 537] width 44 height 11
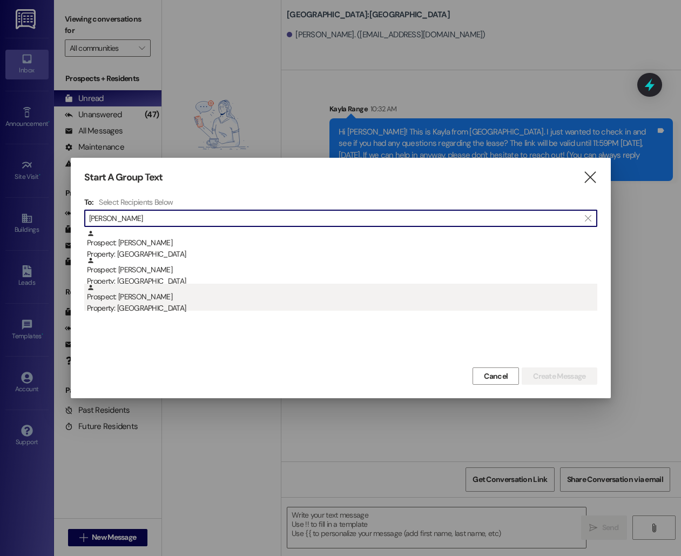
type input "[PERSON_NAME]"
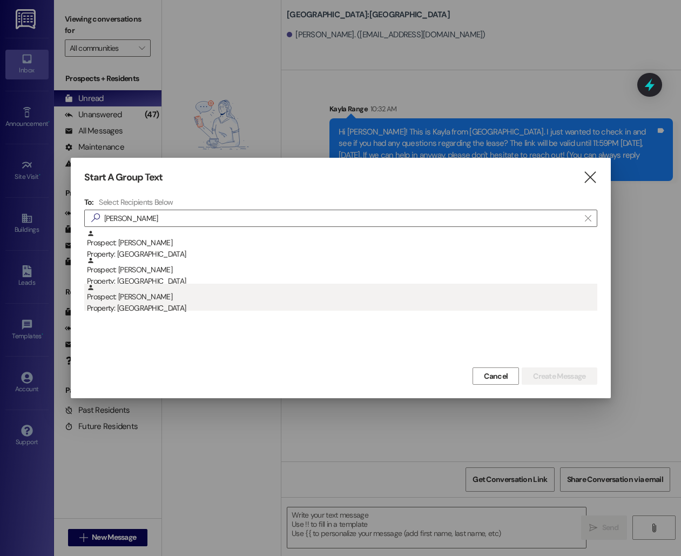
click at [141, 306] on div "Property: [GEOGRAPHIC_DATA]" at bounding box center [342, 308] width 511 height 11
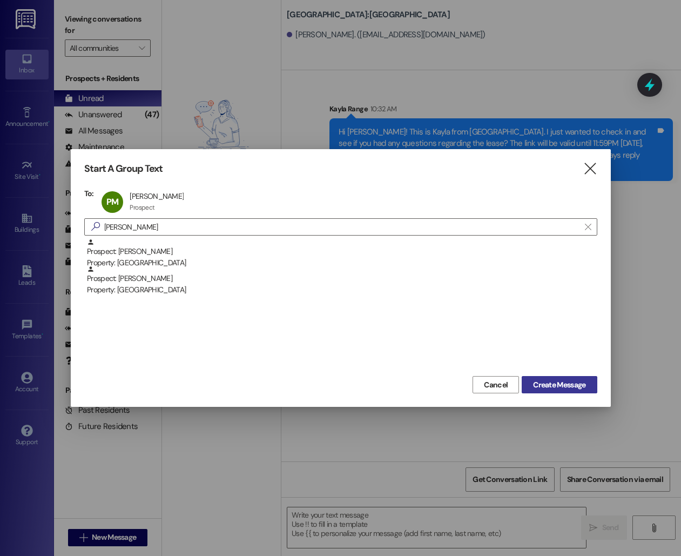
click at [566, 384] on span "Create Message" at bounding box center [559, 384] width 52 height 11
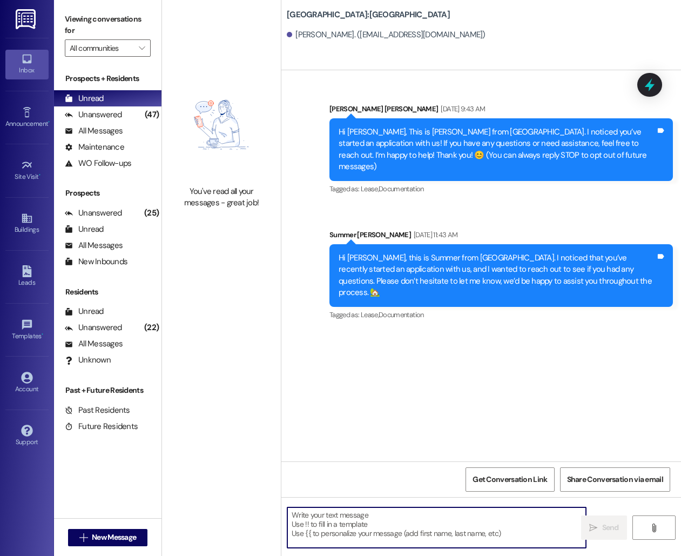
click at [411, 525] on textarea at bounding box center [437, 527] width 299 height 41
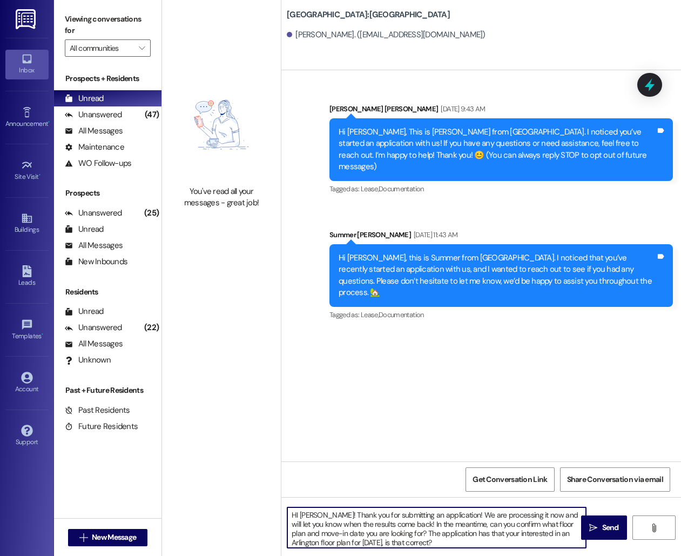
click at [298, 513] on textarea "HI [PERSON_NAME]! Thank you for submitting an application! We are processing it…" at bounding box center [437, 527] width 299 height 41
type textarea "Hi [PERSON_NAME]! Thank you for submitting an application! We are processing it…"
click at [604, 527] on span "Send" at bounding box center [611, 527] width 17 height 11
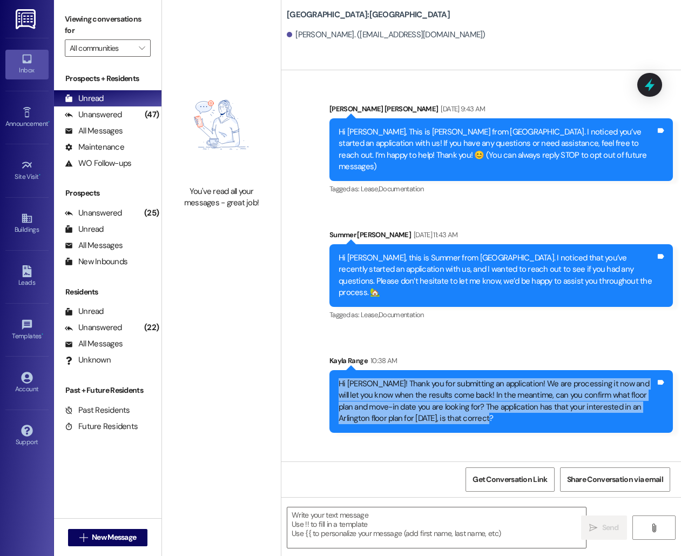
drag, startPoint x: 338, startPoint y: 360, endPoint x: 484, endPoint y: 403, distance: 152.4
click at [484, 403] on div "Hi [PERSON_NAME]! Thank you for submitting an application! We are processing it…" at bounding box center [502, 401] width 344 height 63
copy div "Hi [PERSON_NAME]! Thank you for submitting an application! We are processing it…"
click at [103, 534] on span "New Message" at bounding box center [114, 537] width 44 height 11
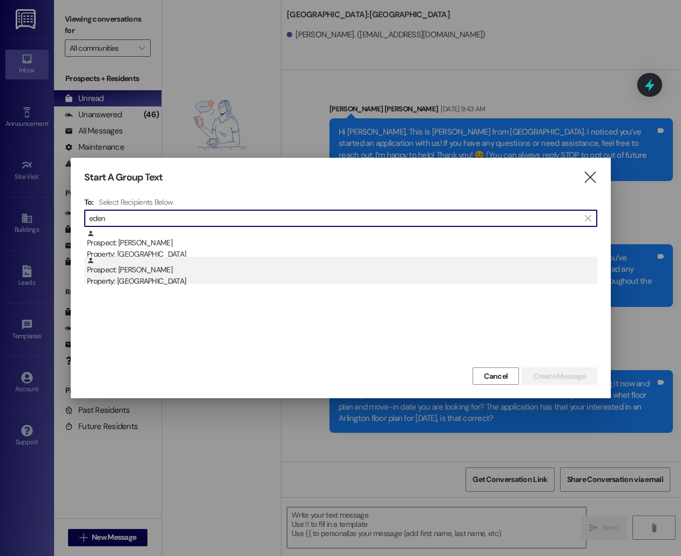
type input "eden"
click at [277, 268] on div "Prospect: [PERSON_NAME] Property: [GEOGRAPHIC_DATA]" at bounding box center [342, 272] width 511 height 31
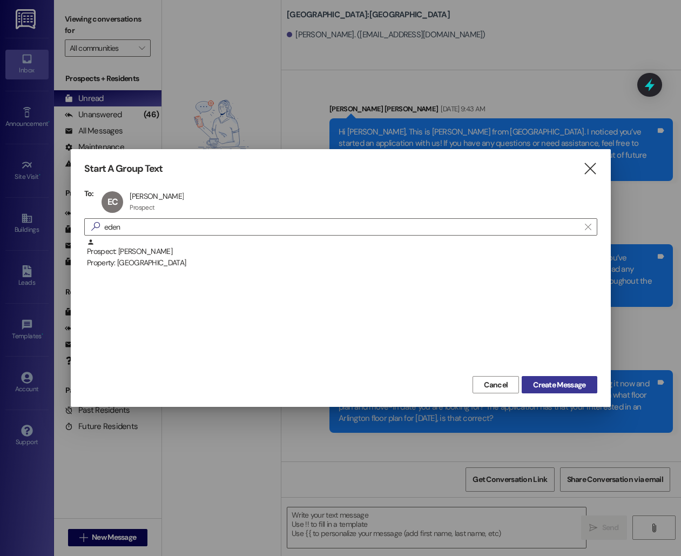
click at [571, 387] on span "Create Message" at bounding box center [559, 384] width 52 height 11
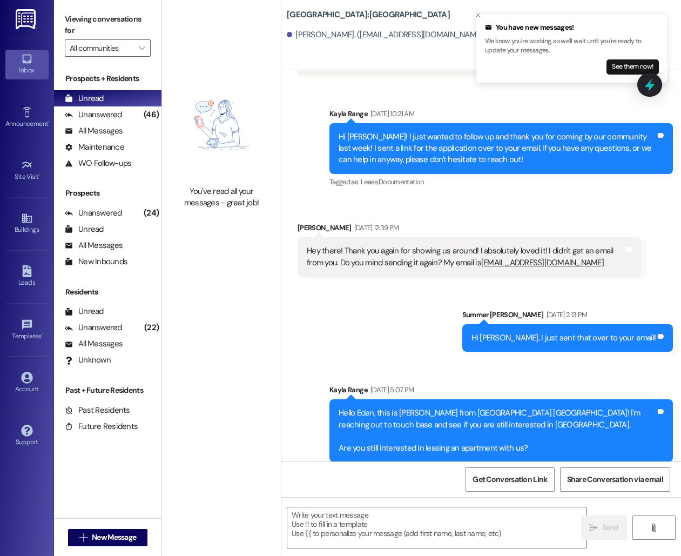
scroll to position [537, 0]
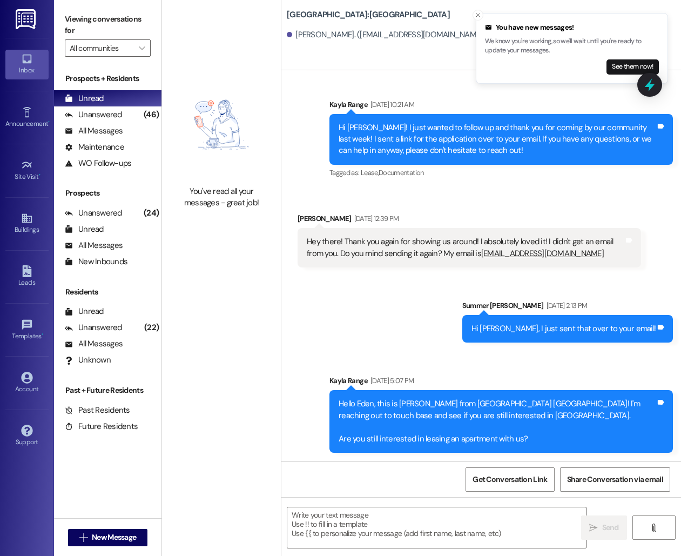
click at [393, 550] on div " Send " at bounding box center [482, 537] width 400 height 81
click at [392, 526] on textarea at bounding box center [437, 527] width 299 height 41
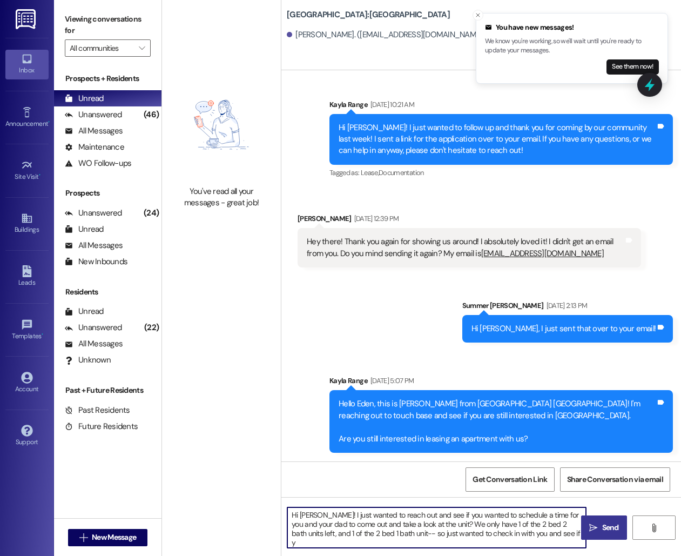
click at [476, 524] on textarea "Hi [PERSON_NAME]! I just wanted to reach out and see if you wanted to schedule …" at bounding box center [437, 527] width 299 height 41
click at [307, 533] on textarea "Hi [PERSON_NAME]! I just wanted to reach out and see if you wanted to schedule …" at bounding box center [437, 527] width 299 height 41
click at [556, 534] on textarea "Hi [PERSON_NAME]! I just wanted to reach out and see if you wanted to schedule …" at bounding box center [437, 527] width 299 height 41
type textarea "Hi [PERSON_NAME]! I just wanted to reach out and see if you wanted to schedule …"
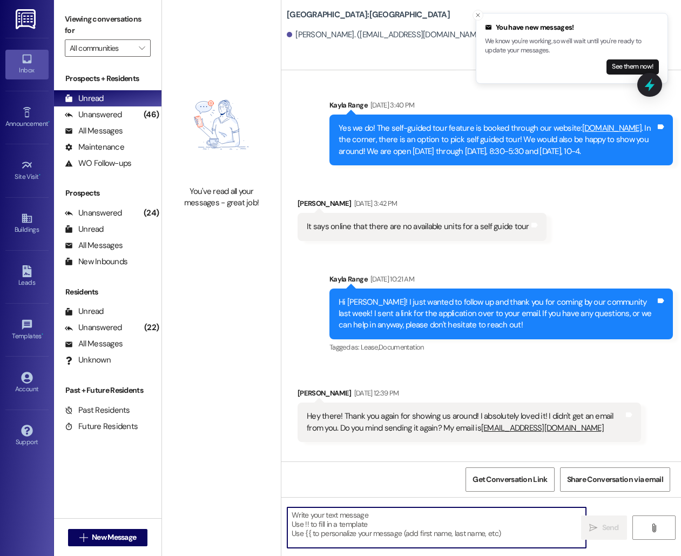
scroll to position [659, 0]
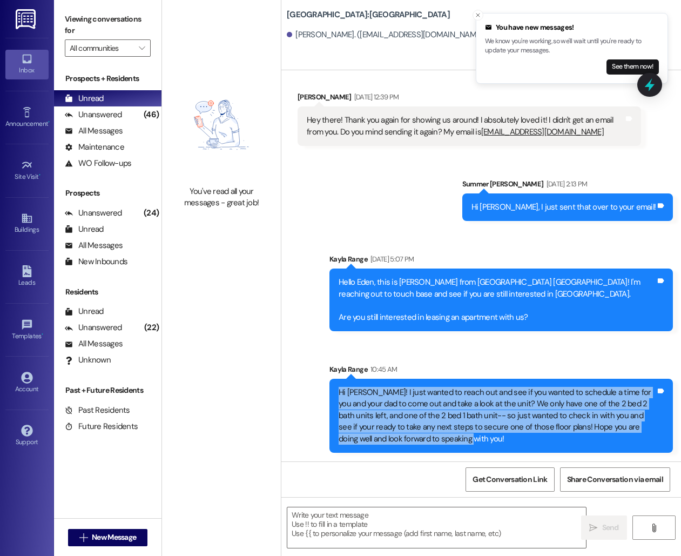
drag, startPoint x: 340, startPoint y: 391, endPoint x: 472, endPoint y: 438, distance: 140.7
click at [472, 438] on div "Hi [PERSON_NAME]! I just wanted to reach out and see if you wanted to schedule …" at bounding box center [497, 416] width 317 height 58
copy div "Hi [PERSON_NAME]! I just wanted to reach out and see if you wanted to schedule …"
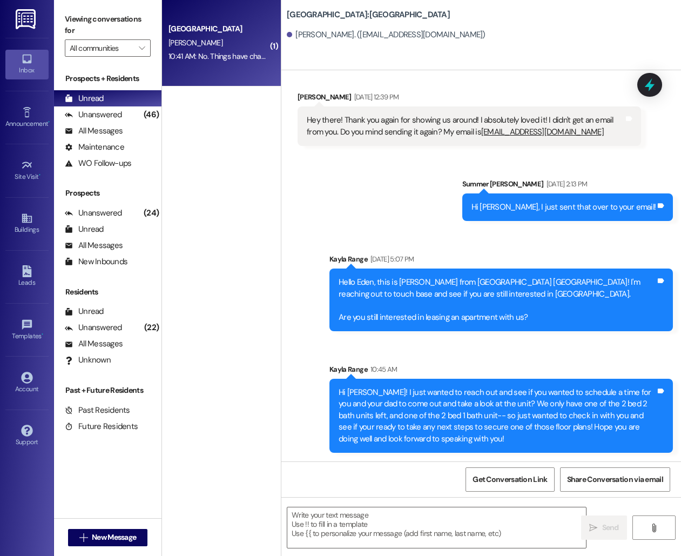
click at [194, 47] on span "[PERSON_NAME]" at bounding box center [196, 43] width 54 height 10
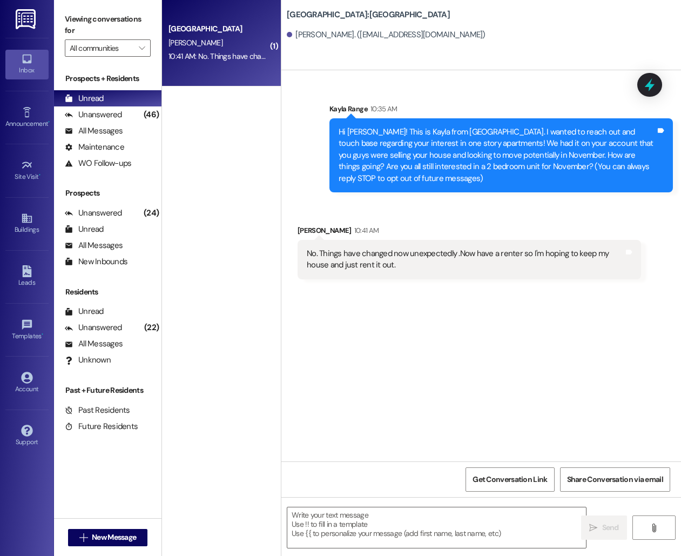
scroll to position [0, 0]
click at [386, 520] on textarea at bounding box center [437, 527] width 299 height 41
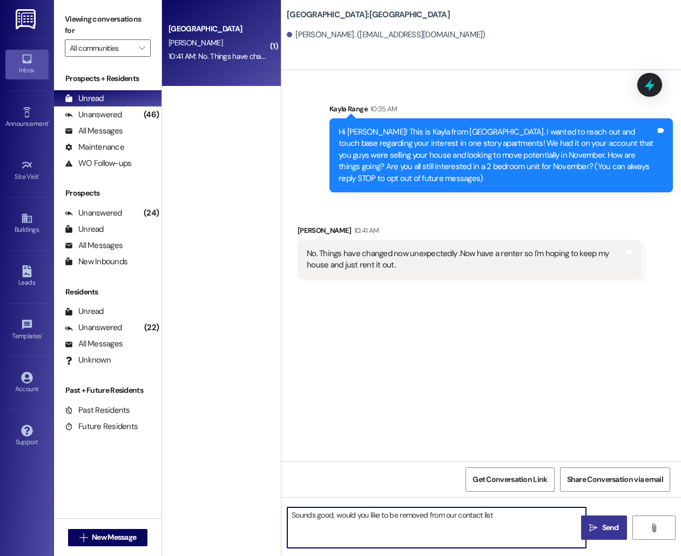
type textarea "Sounds good, would you like to be removed from our contact list?"
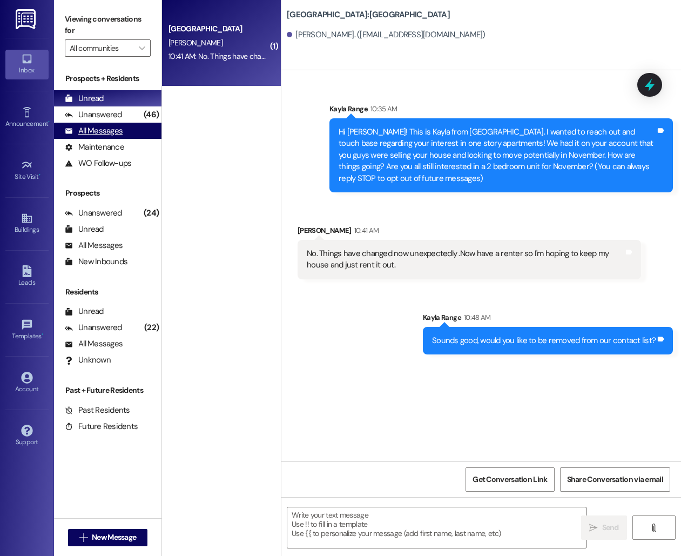
click at [115, 126] on div "All Messages" at bounding box center [94, 130] width 58 height 11
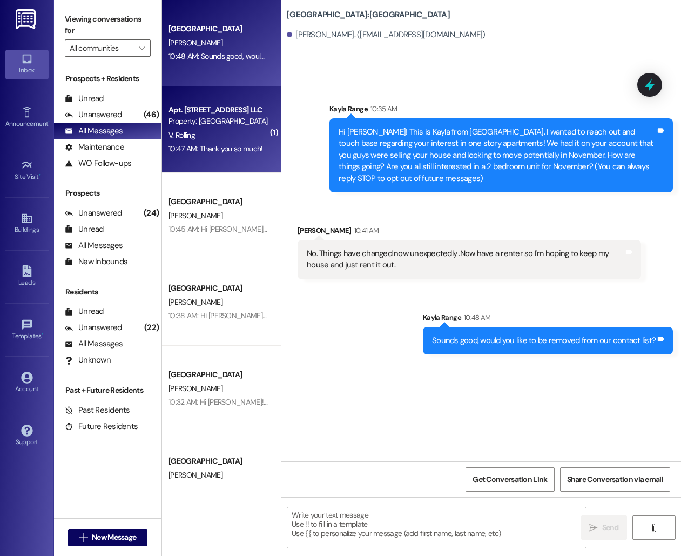
click at [236, 126] on div "Property: [GEOGRAPHIC_DATA]" at bounding box center [219, 121] width 100 height 11
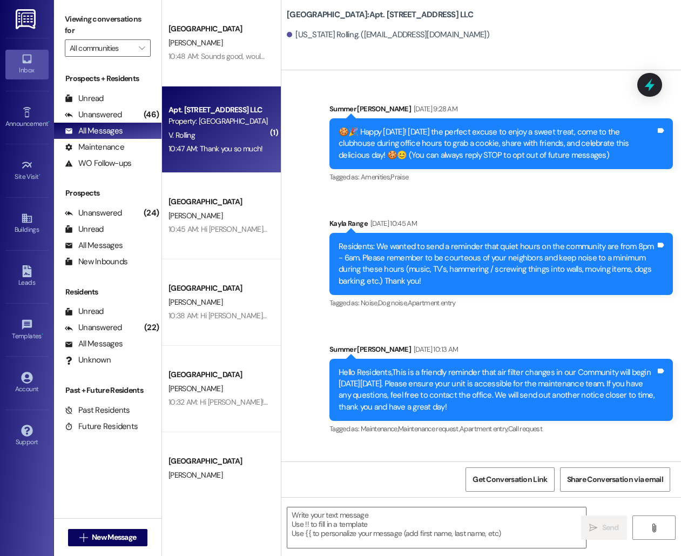
scroll to position [21409, 0]
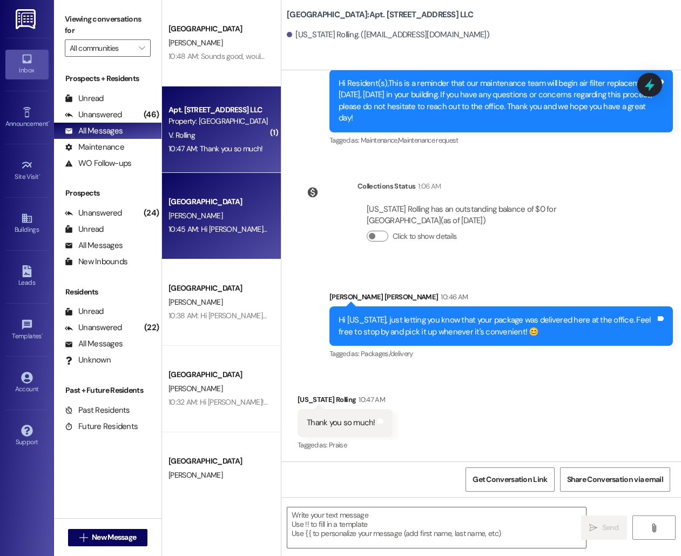
click at [204, 209] on div "[PERSON_NAME]" at bounding box center [219, 216] width 102 height 14
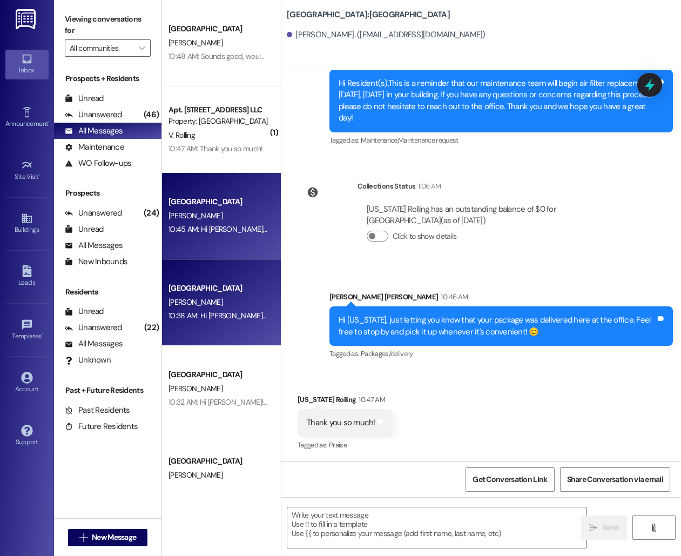
scroll to position [674, 0]
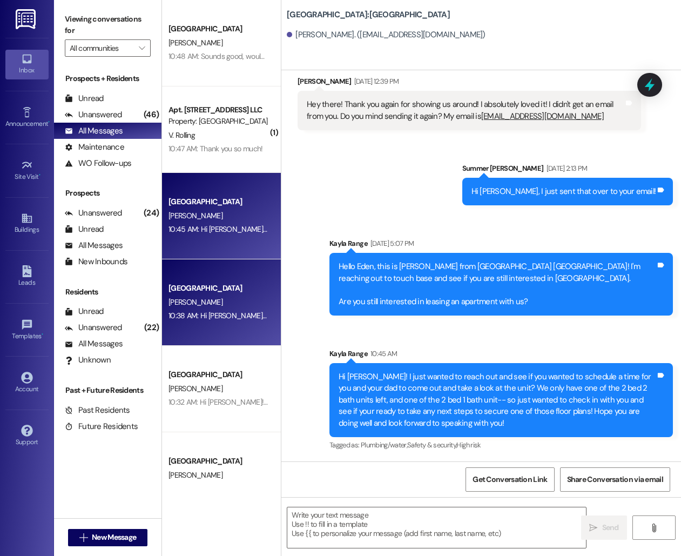
click at [209, 311] on div "10:38 AM: Hi [PERSON_NAME]! Thank you for submitting an application! We are pro…" at bounding box center [681, 316] width 1024 height 10
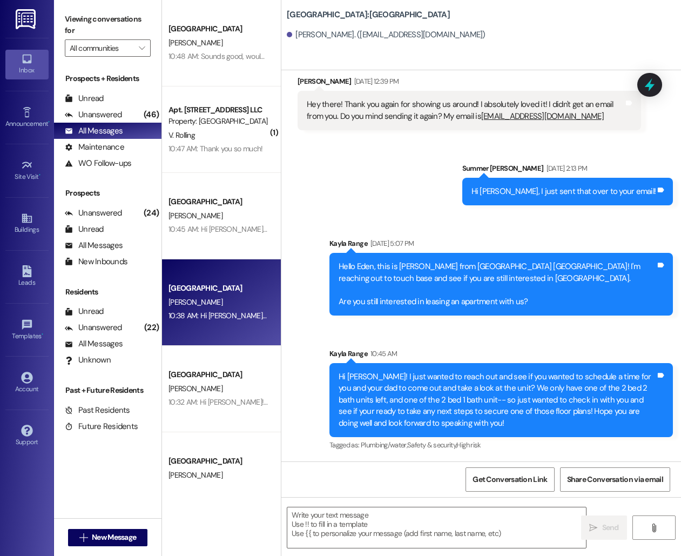
scroll to position [0, 0]
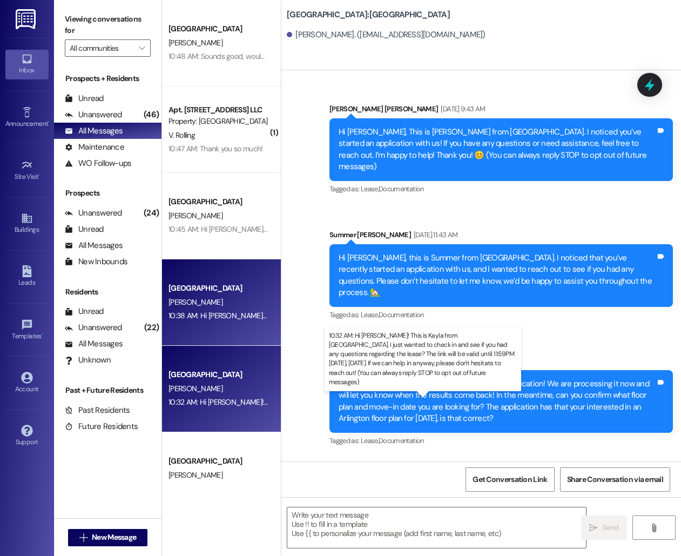
click at [212, 400] on div "10:32 AM: Hi [PERSON_NAME]! This is Kayla from [GEOGRAPHIC_DATA]. I just wanted…" at bounding box center [666, 402] width 995 height 10
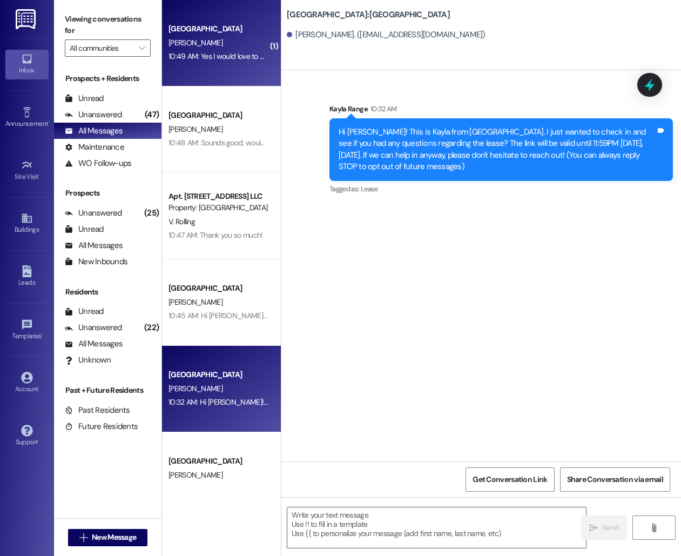
click at [225, 35] on div "[GEOGRAPHIC_DATA]" at bounding box center [219, 29] width 102 height 14
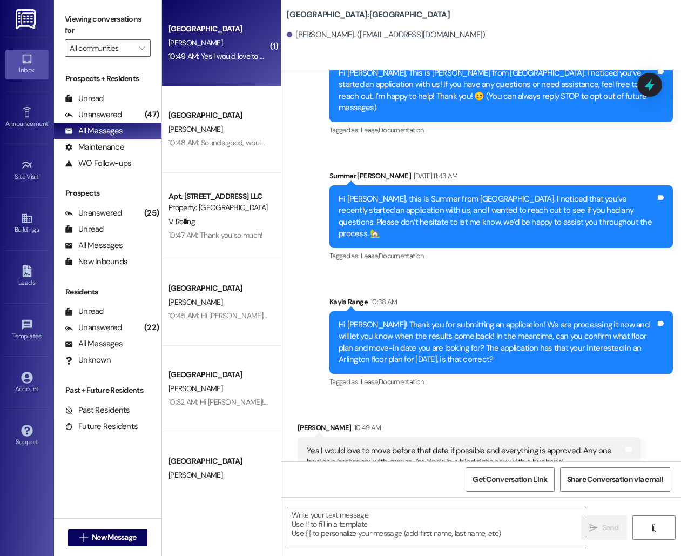
scroll to position [59, 0]
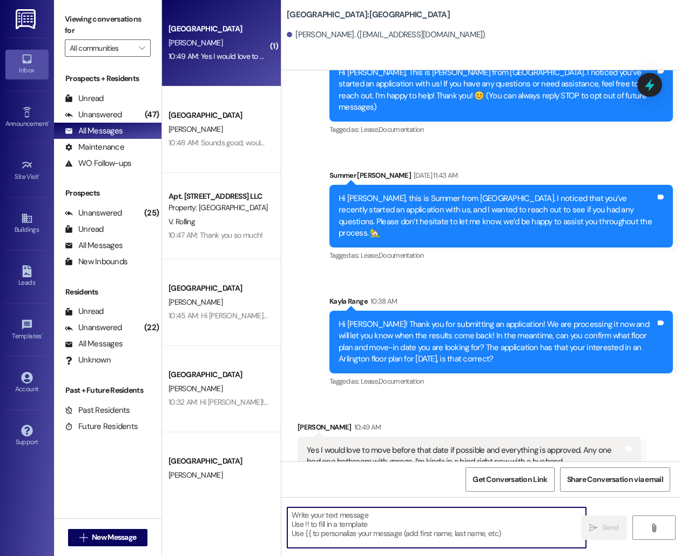
click at [381, 524] on textarea at bounding box center [437, 527] width 299 height 41
click at [407, 528] on textarea at bounding box center [437, 527] width 299 height 41
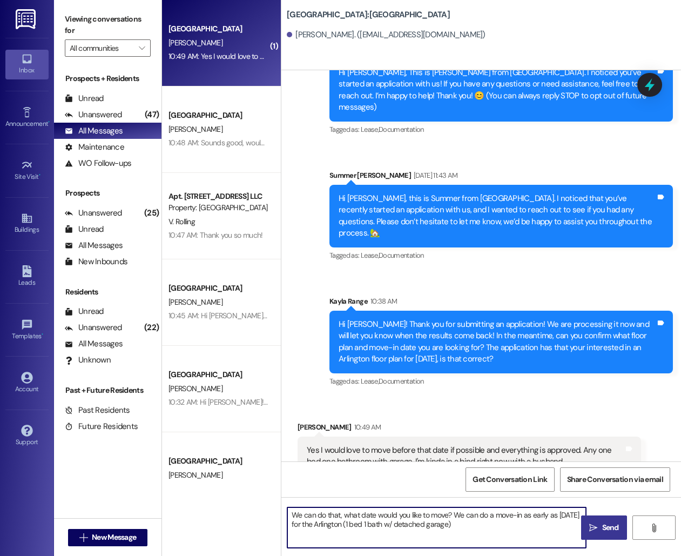
type textarea "We can do that, what date would you like to move? We can do a move-in as early …"
click at [605, 531] on span "Send" at bounding box center [611, 527] width 17 height 11
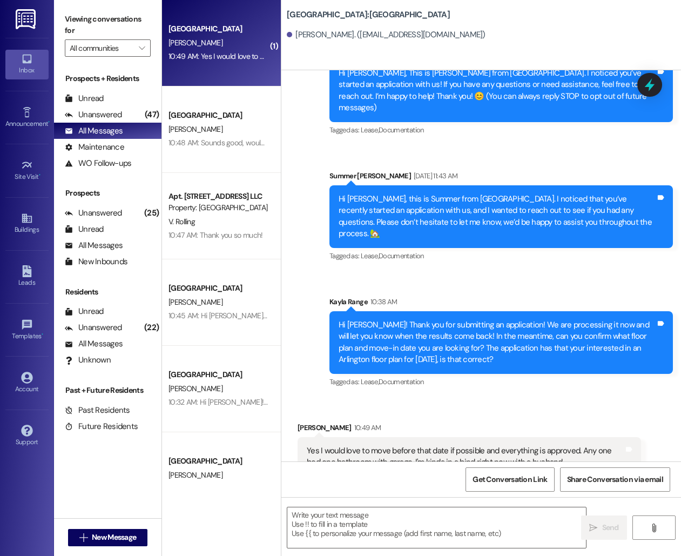
scroll to position [146, 0]
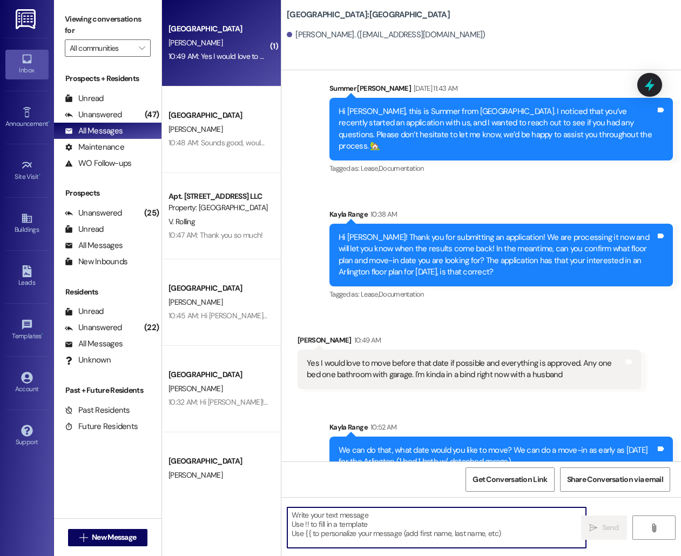
click at [368, 513] on textarea at bounding box center [437, 527] width 299 height 41
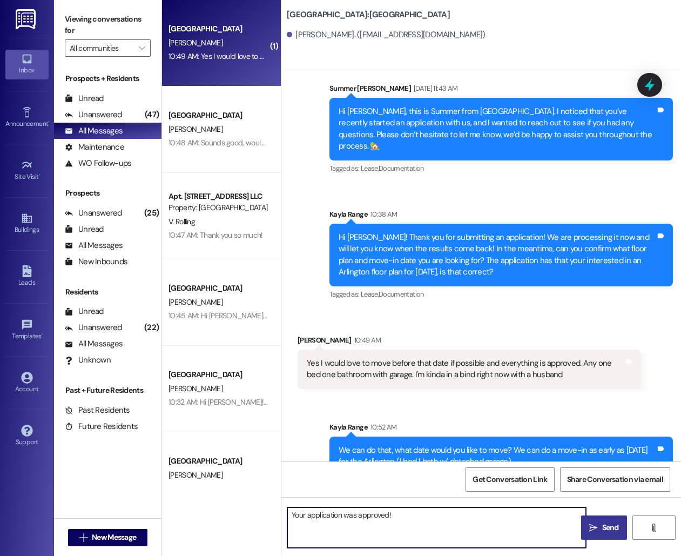
type textarea "Your application was approved!"
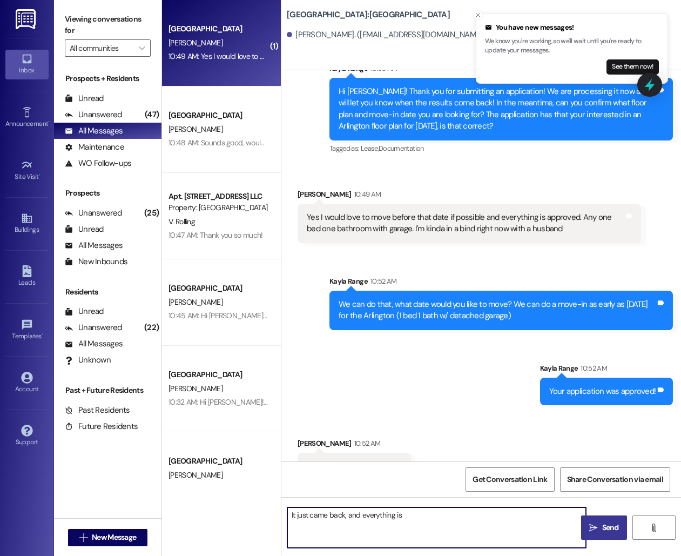
scroll to position [296, 0]
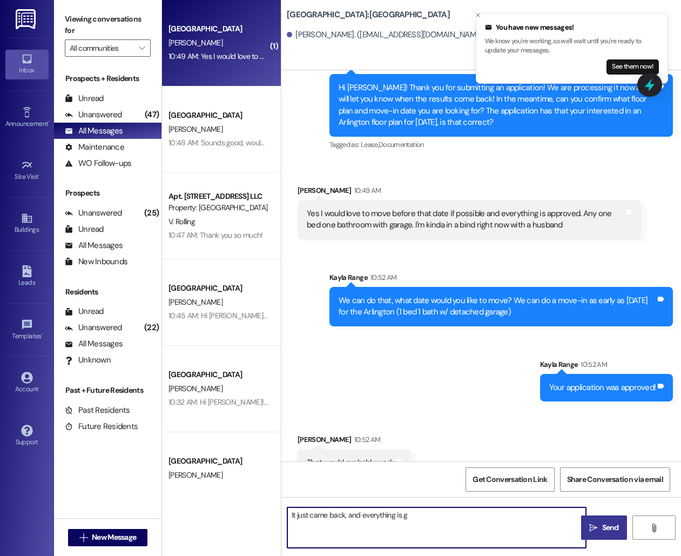
type textarea "It just came back, and everything is go"
click at [436, 526] on textarea "Sounds great! I will send out the lease for 501 - the arlington unit, for a mov…" at bounding box center [437, 527] width 299 height 41
click at [437, 536] on textarea "Sounds great! I will send out the lease for 501 - the arlington unit, for a mov…" at bounding box center [437, 527] width 299 height 41
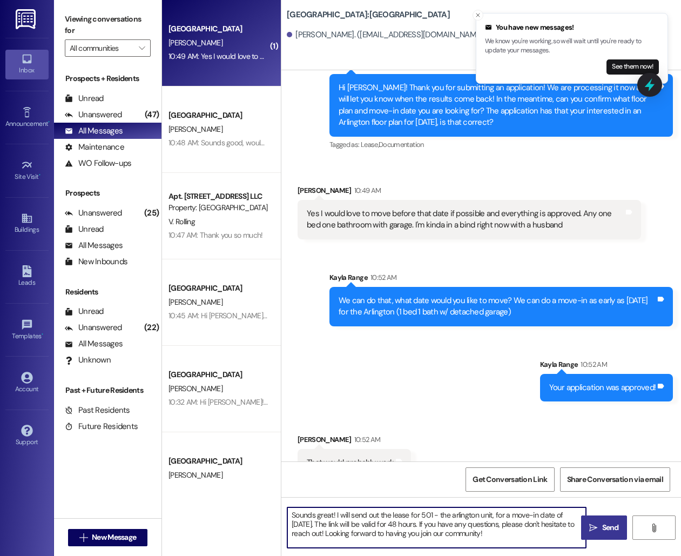
click at [454, 514] on textarea "Sounds great! I will send out the lease for 501 - the arlington unit, for a mov…" at bounding box center [437, 527] width 299 height 41
click at [541, 537] on textarea "Sounds great! I will send out the lease for 501 - the Arlington unit, for a mov…" at bounding box center [437, 527] width 299 height 41
click at [418, 517] on textarea "Sounds great! I will send out the lease for 501 - the Arlington unit, for a mov…" at bounding box center [437, 527] width 299 height 41
click at [532, 533] on textarea "Sounds great! I will send out the lease for unit 501 - the Arlington unit, for …" at bounding box center [437, 527] width 299 height 41
click at [410, 513] on textarea "Sounds great! I will send out the lease for unit 501 - the Arlington unit, for …" at bounding box center [437, 527] width 299 height 41
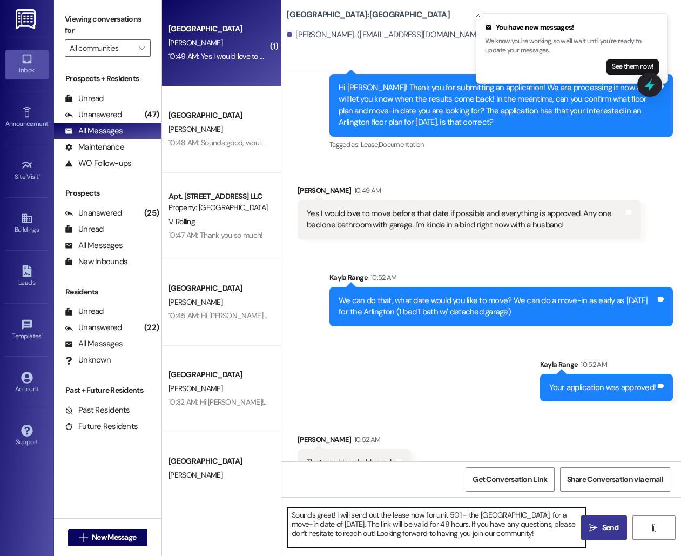
click at [359, 523] on textarea "Sounds great! I will send out the lease now for unit 501 - the [GEOGRAPHIC_DATA…" at bounding box center [437, 527] width 299 height 41
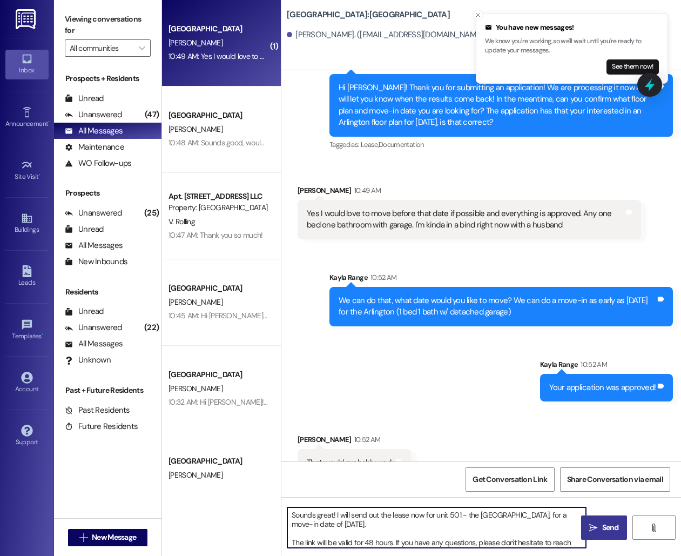
scroll to position [12, 0]
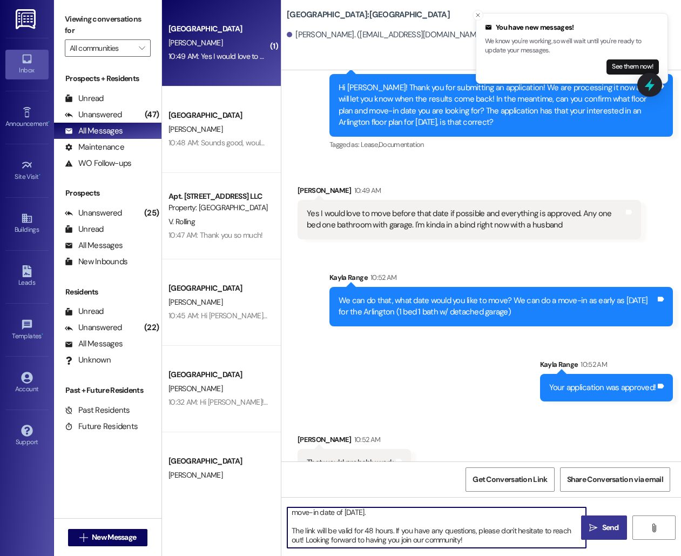
click at [316, 531] on textarea "Sounds great! I will send out the lease now for unit 501 - the [GEOGRAPHIC_DATA…" at bounding box center [437, 527] width 299 height 41
type textarea "Sounds great! I will send out the lease now for unit 501 - the [GEOGRAPHIC_DATA…"
click at [590, 523] on span " Send" at bounding box center [604, 527] width 34 height 11
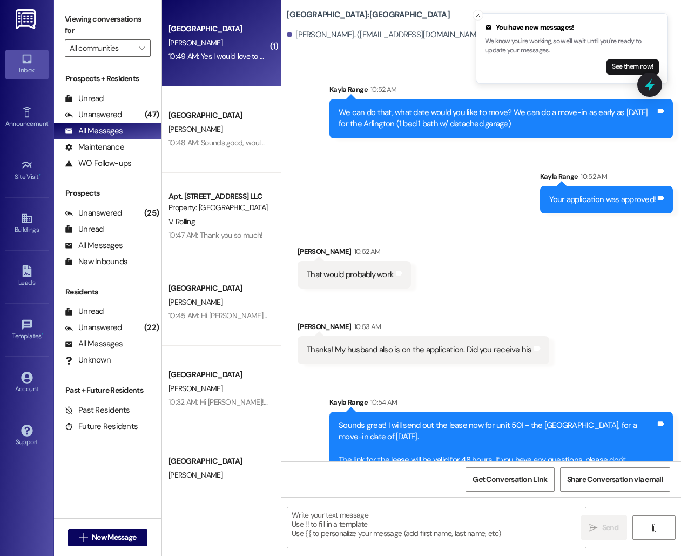
scroll to position [494, 0]
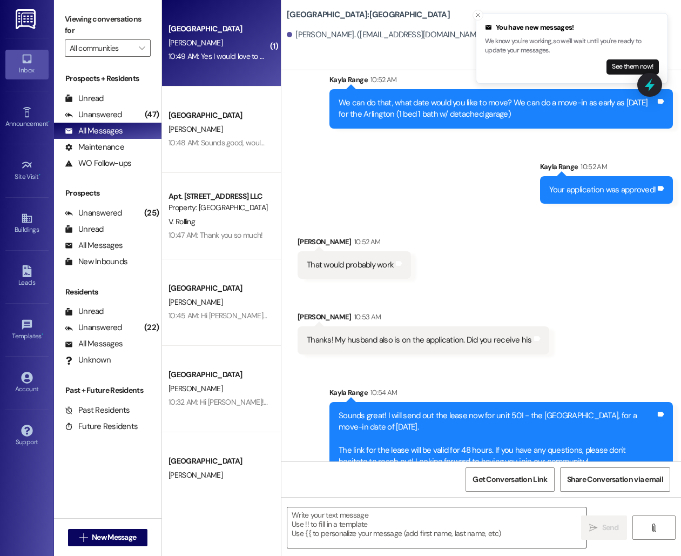
click at [377, 532] on textarea at bounding box center [437, 527] width 299 height 41
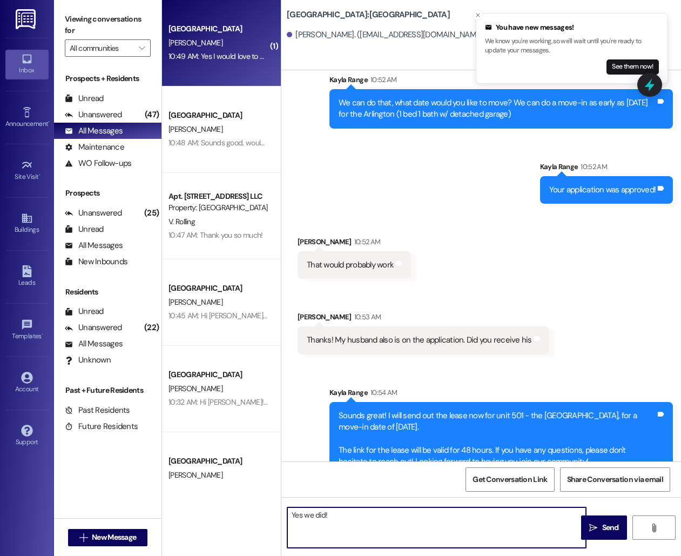
type textarea "Yes we did!"
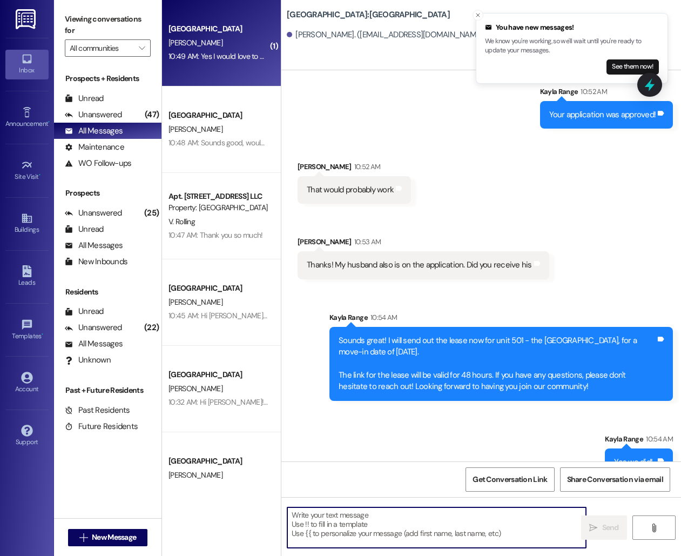
scroll to position [568, 0]
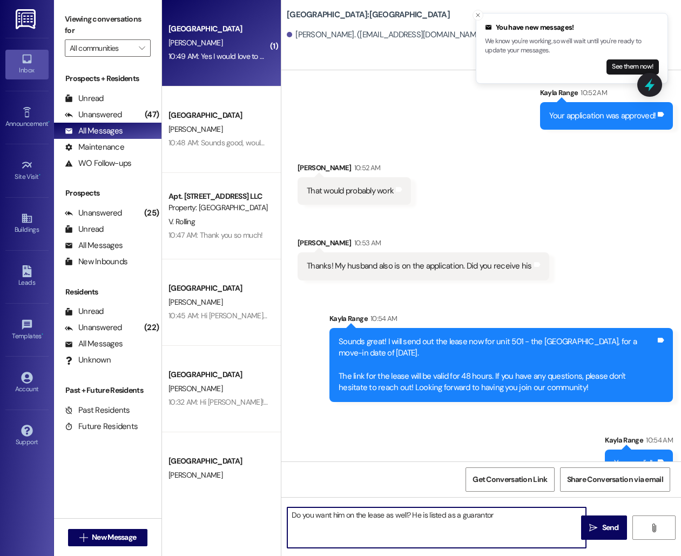
type textarea "Do you want him on the lease as well? He is listed as a guarantor."
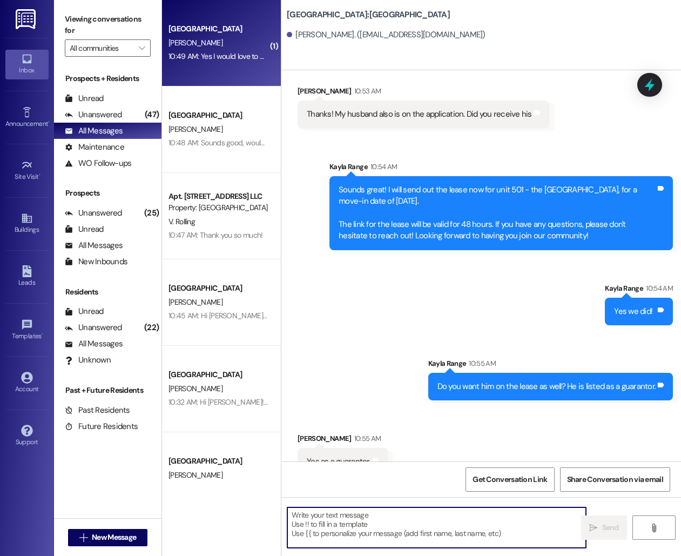
scroll to position [719, 0]
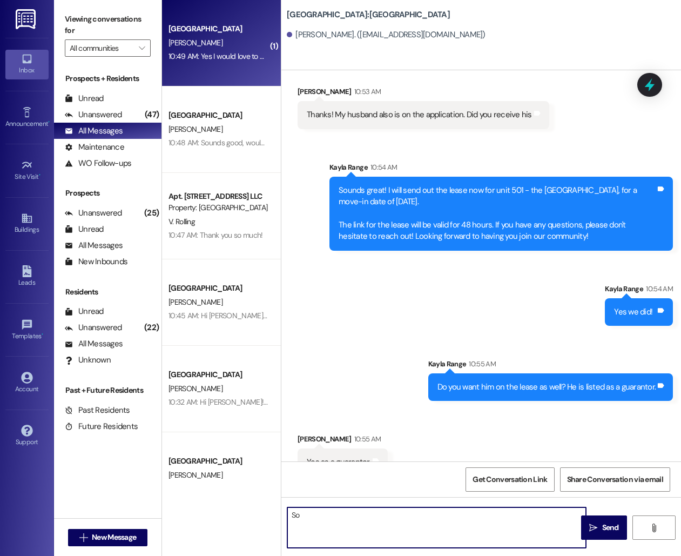
type textarea "S"
click at [304, 524] on textarea "Perfect! The lease will go to both your emails to sign! If you have any questio…" at bounding box center [437, 527] width 299 height 41
click at [378, 522] on textarea "Perfect! The lease will go to both your emails to sign! If you have any questio…" at bounding box center [437, 527] width 299 height 41
type textarea "Perfect! The lease will go to both your emails to sign! If you have any questio…"
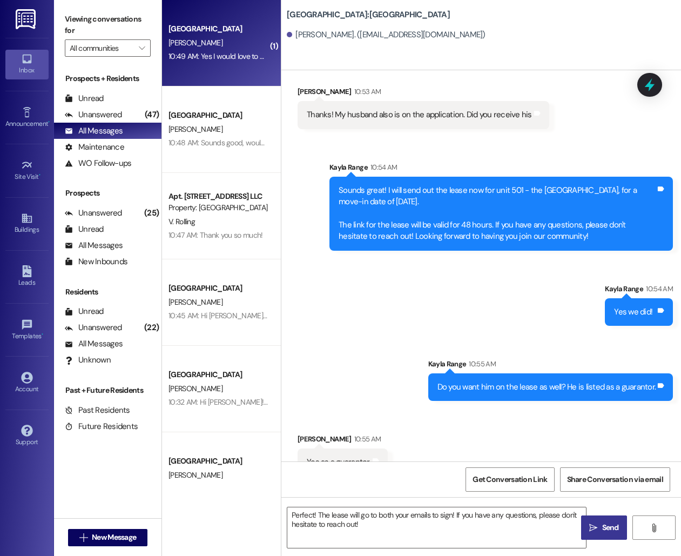
click at [585, 531] on button " Send" at bounding box center [605, 528] width 46 height 24
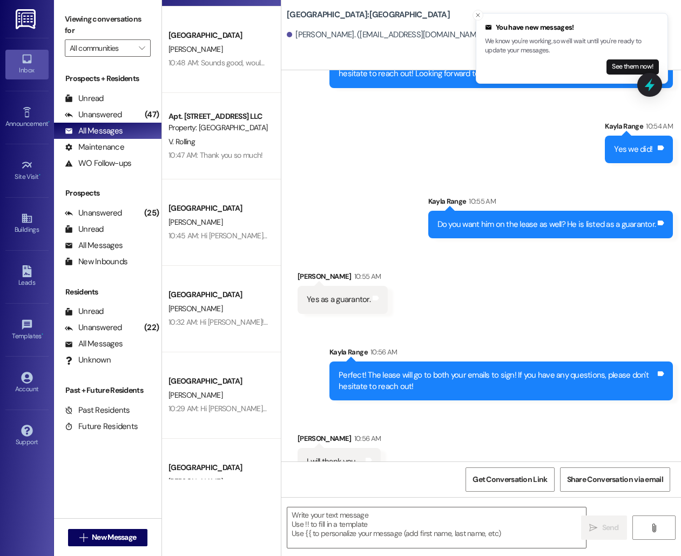
scroll to position [84, 0]
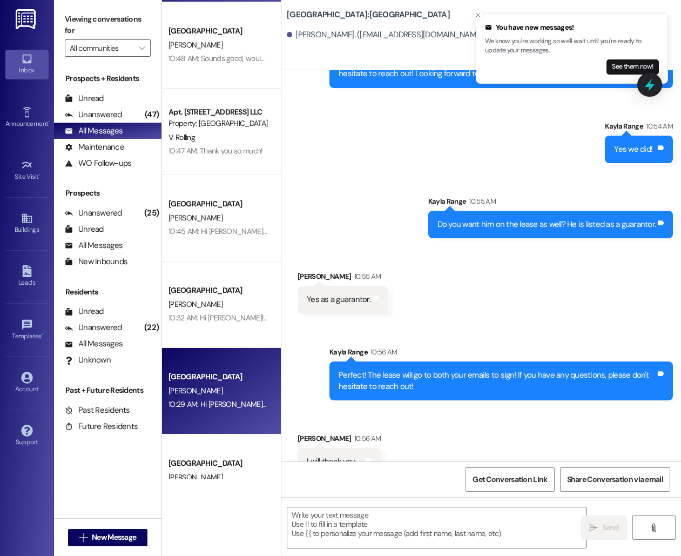
click at [207, 390] on div "[PERSON_NAME]" at bounding box center [219, 391] width 102 height 14
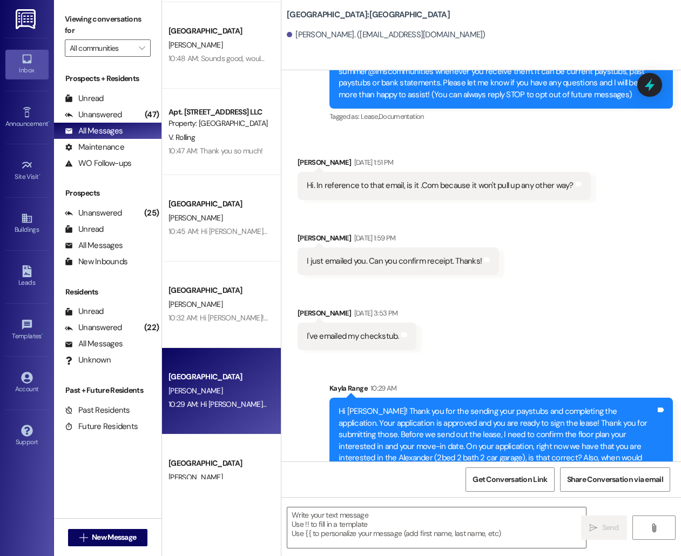
scroll to position [130, 0]
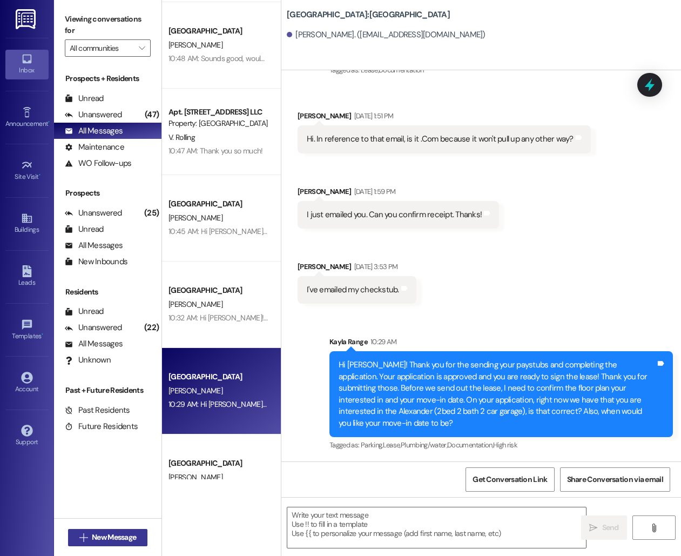
click at [99, 533] on span "New Message" at bounding box center [114, 537] width 44 height 11
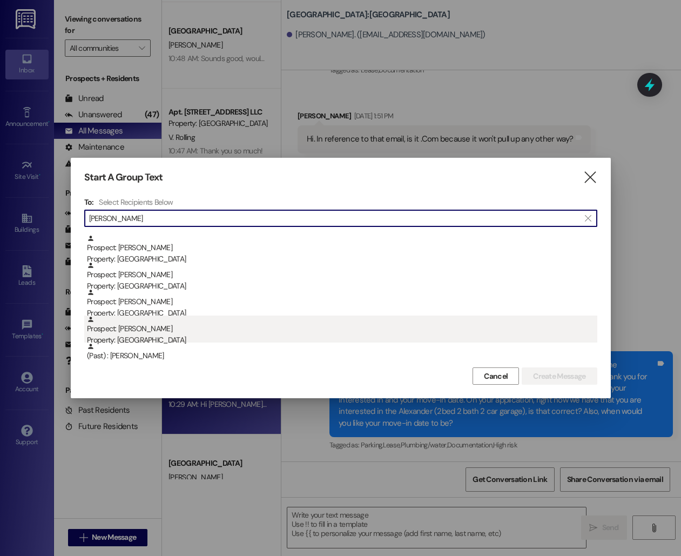
type input "[PERSON_NAME]"
click at [197, 324] on div "Prospect: [PERSON_NAME] Property: [GEOGRAPHIC_DATA]" at bounding box center [342, 331] width 511 height 31
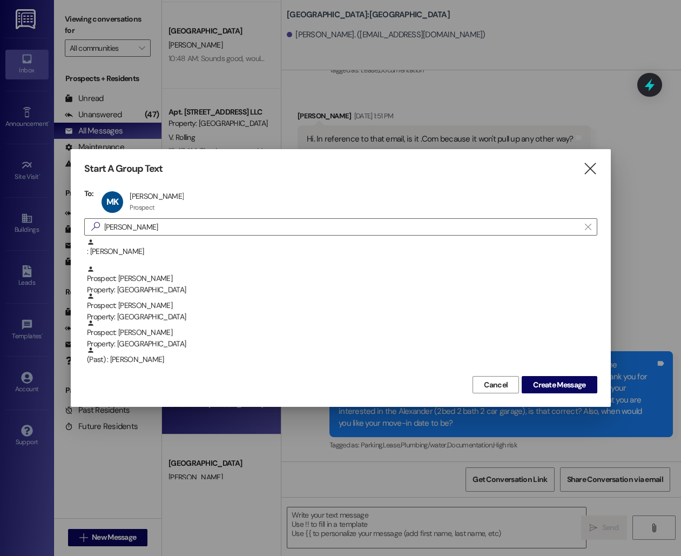
scroll to position [135, 0]
click at [559, 383] on span "Create Message" at bounding box center [559, 384] width 52 height 11
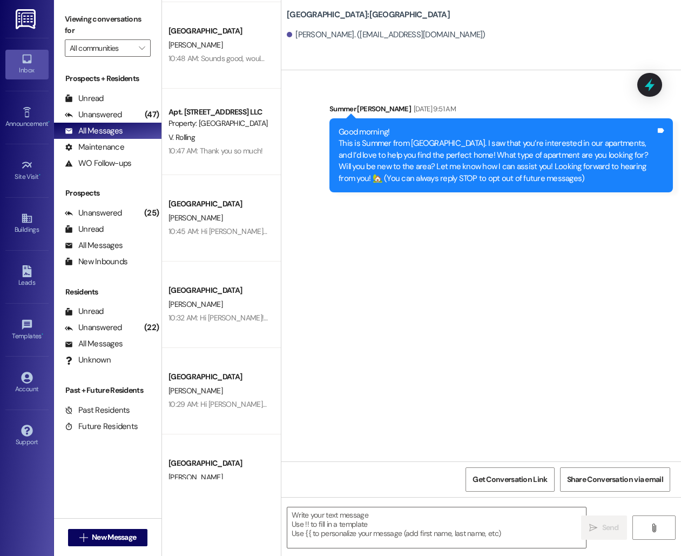
scroll to position [0, 0]
